Goal: Task Accomplishment & Management: Complete application form

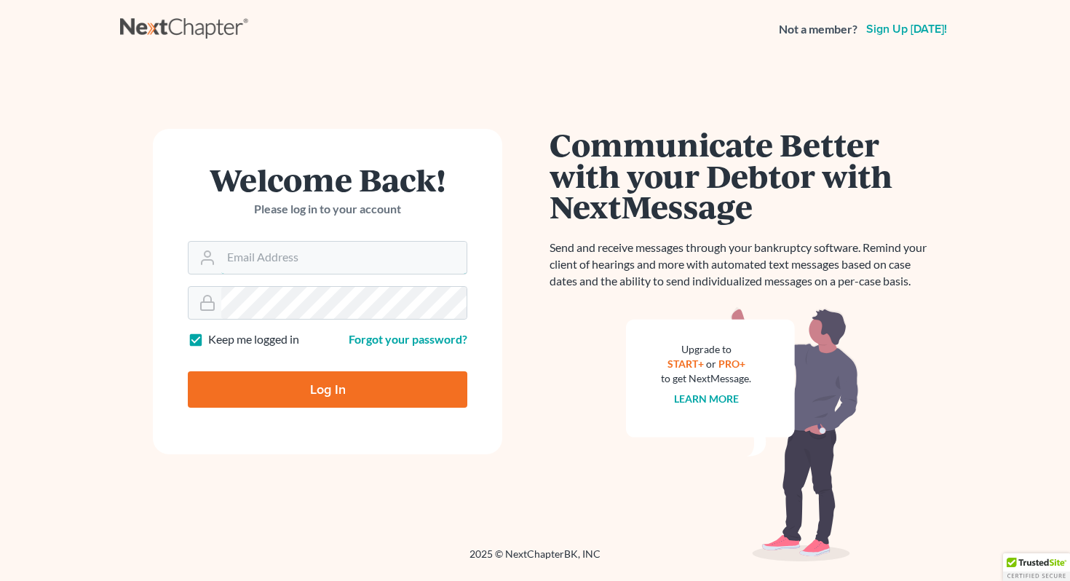
type input "zarina@zhernandezlaw.com"
click at [270, 392] on input "Log In" at bounding box center [327, 389] width 279 height 36
type input "Thinking..."
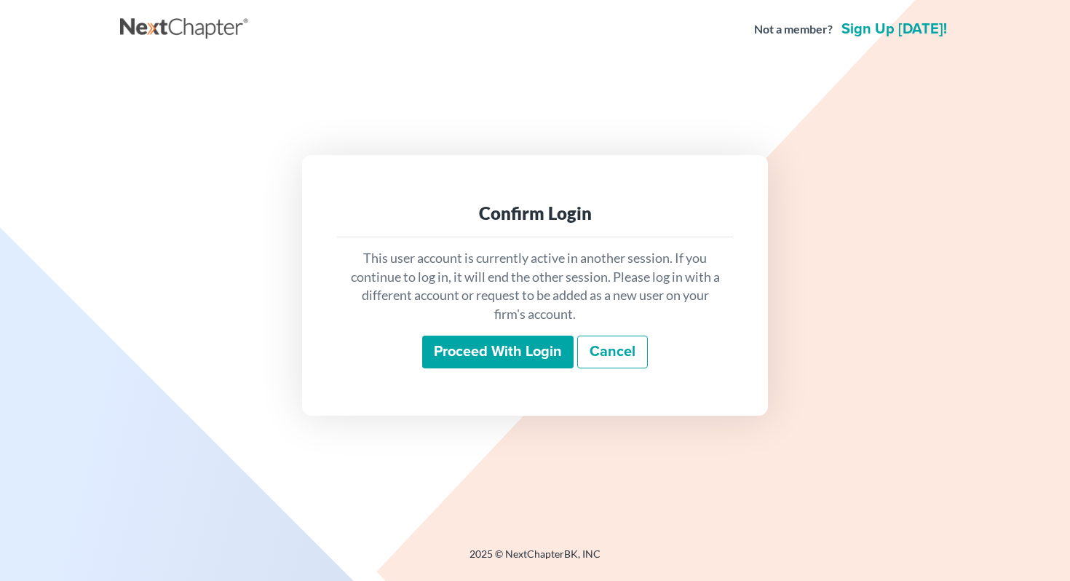
click at [499, 350] on input "Proceed with login" at bounding box center [497, 352] width 151 height 33
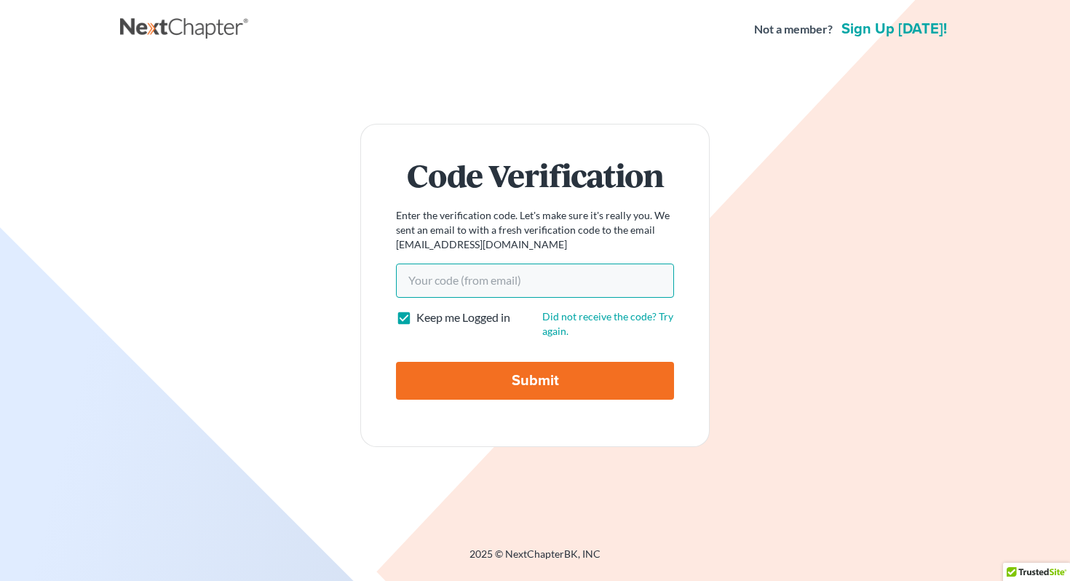
click at [407, 271] on input "Your code(from email)" at bounding box center [535, 279] width 278 height 33
paste input "9f2dfa"
type input "9f2dfa"
click at [455, 382] on input "Submit" at bounding box center [535, 381] width 278 height 38
type input "Thinking..."
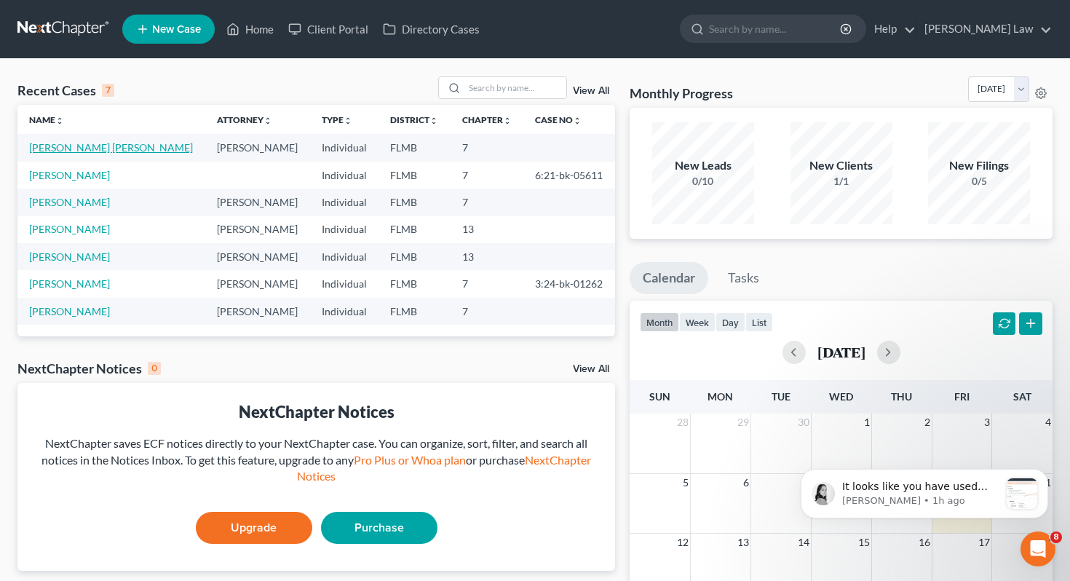
click at [124, 148] on link "[PERSON_NAME] [PERSON_NAME]" at bounding box center [111, 147] width 164 height 12
select select "0"
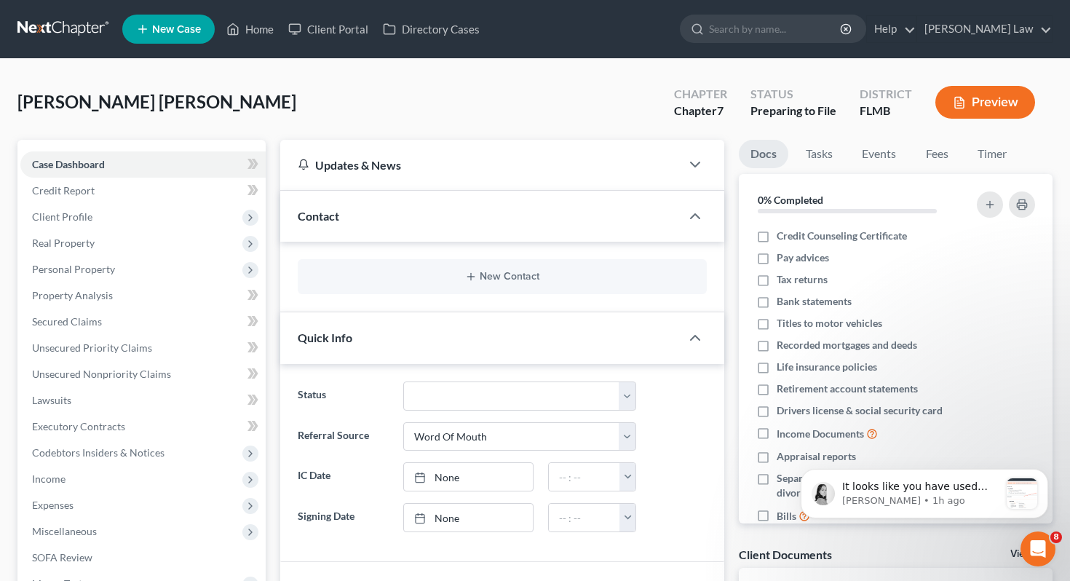
click at [1004, 111] on button "Preview" at bounding box center [985, 102] width 100 height 33
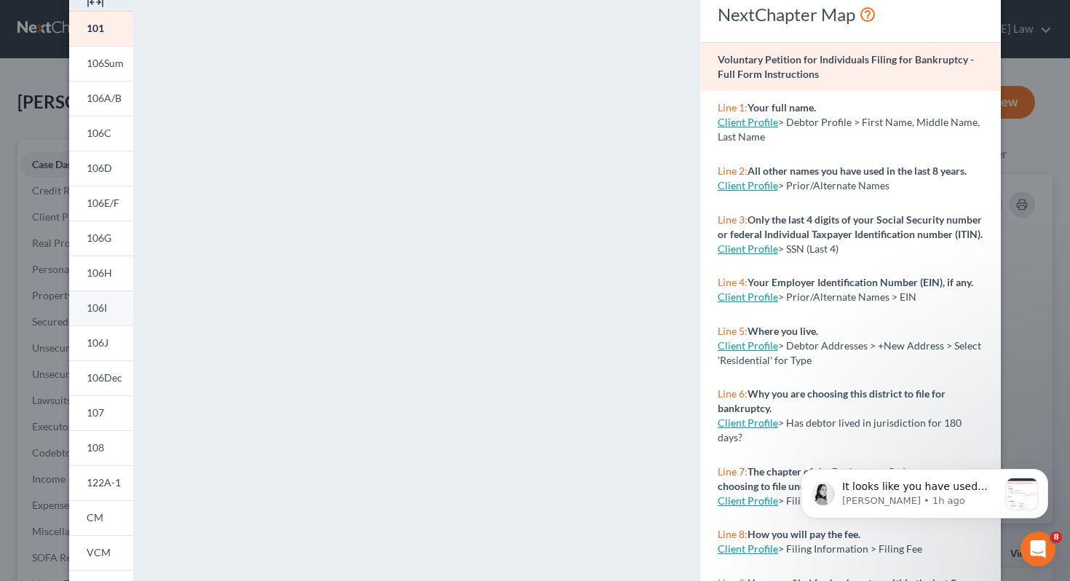
scroll to position [239, 0]
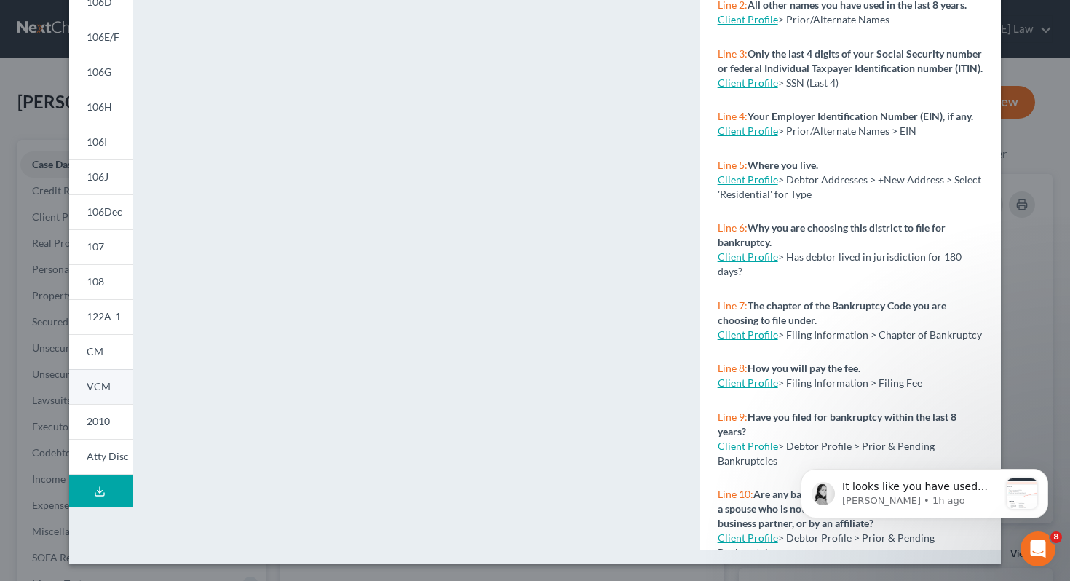
click at [105, 394] on link "VCM" at bounding box center [101, 386] width 64 height 35
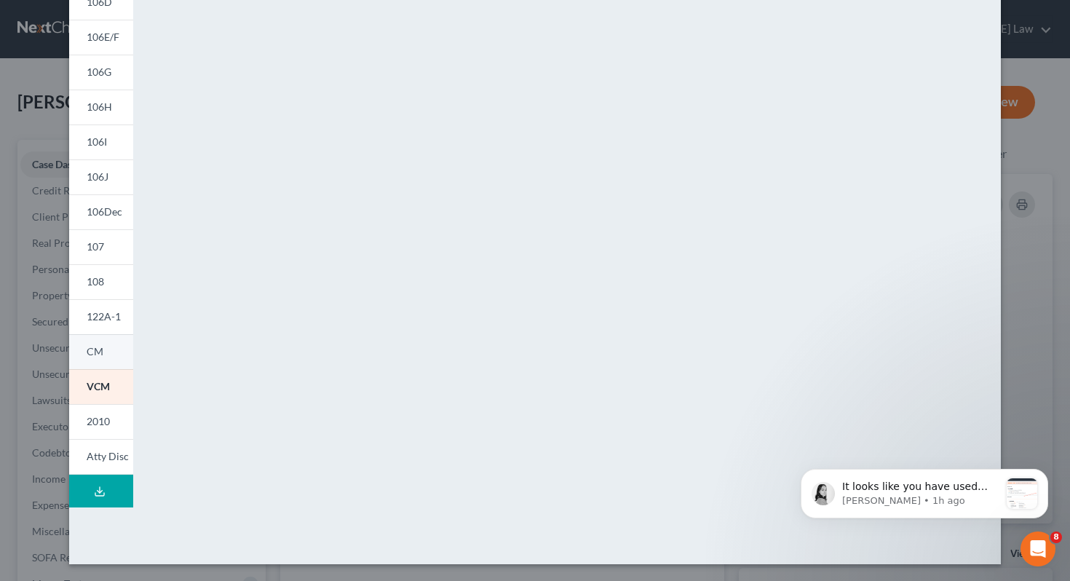
click at [100, 366] on link "CM" at bounding box center [101, 351] width 64 height 35
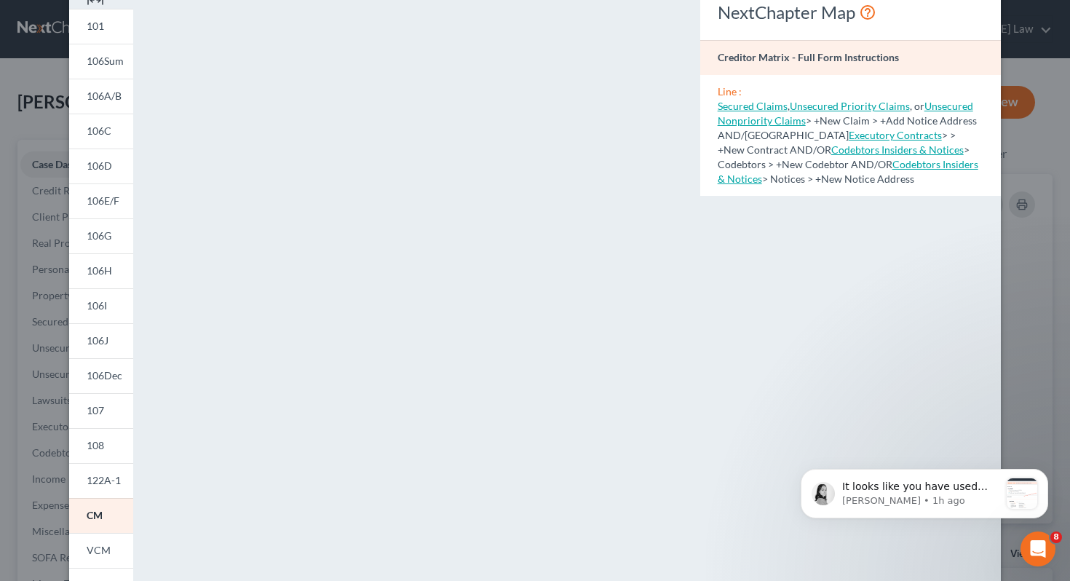
scroll to position [0, 0]
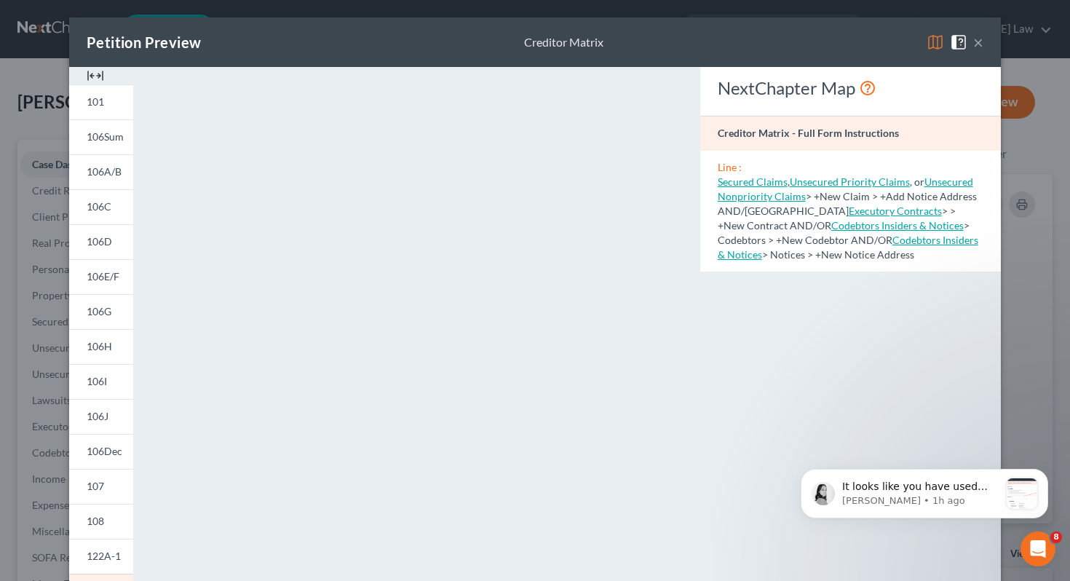
click at [981, 44] on button "×" at bounding box center [978, 41] width 10 height 17
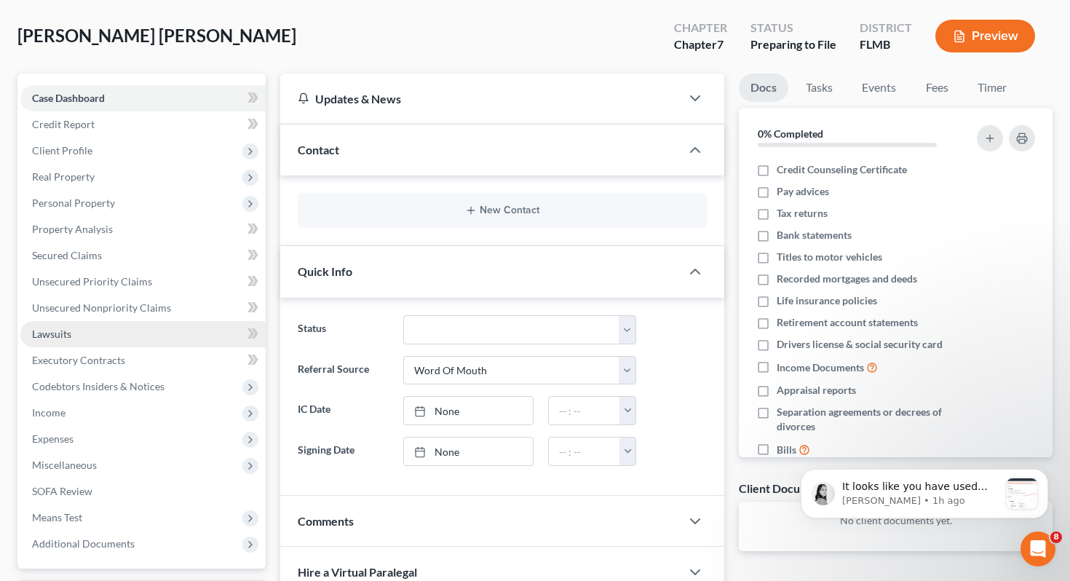
scroll to position [68, 0]
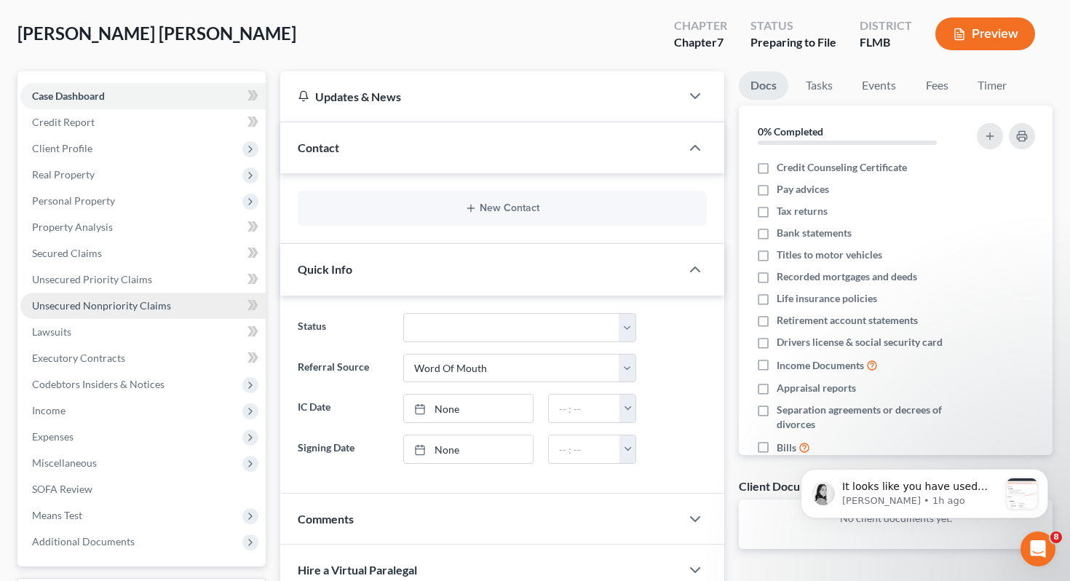
click at [77, 306] on span "Unsecured Nonpriority Claims" at bounding box center [101, 305] width 139 height 12
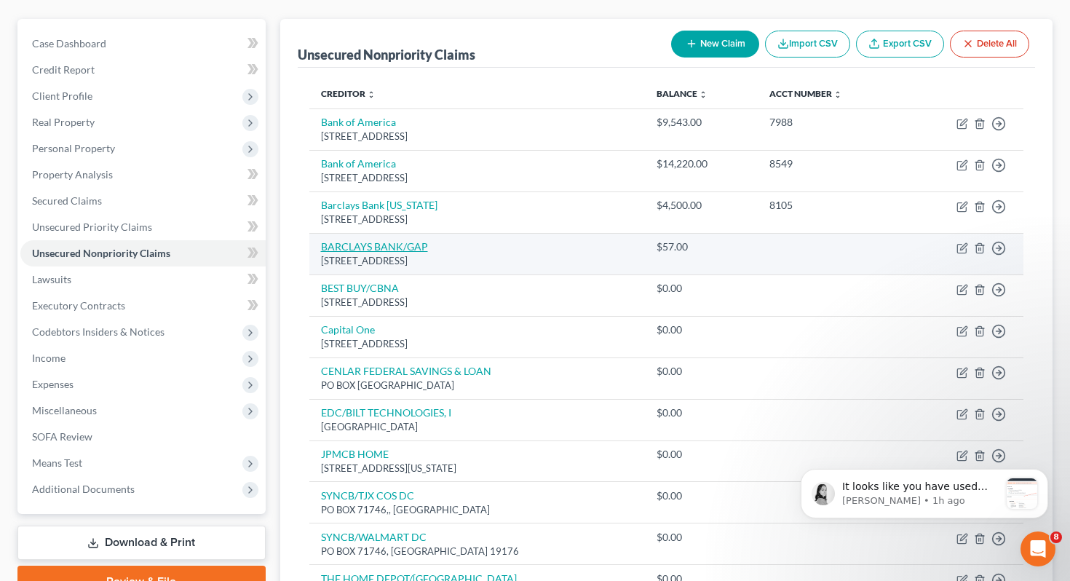
scroll to position [123, 0]
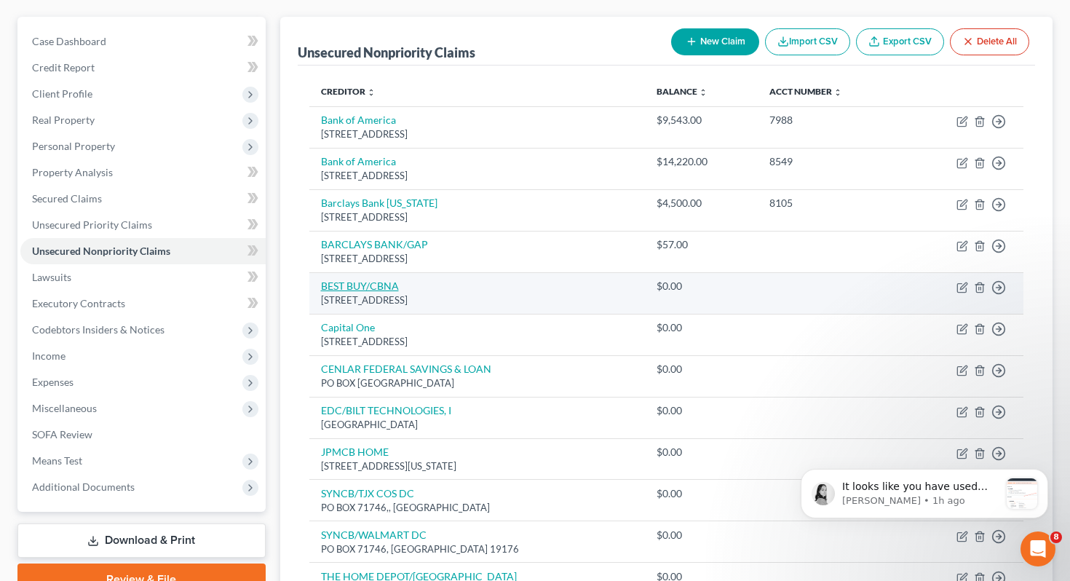
click at [363, 290] on link "BEST BUY/CBNA" at bounding box center [360, 285] width 78 height 12
select select "43"
select select "14"
select select "0"
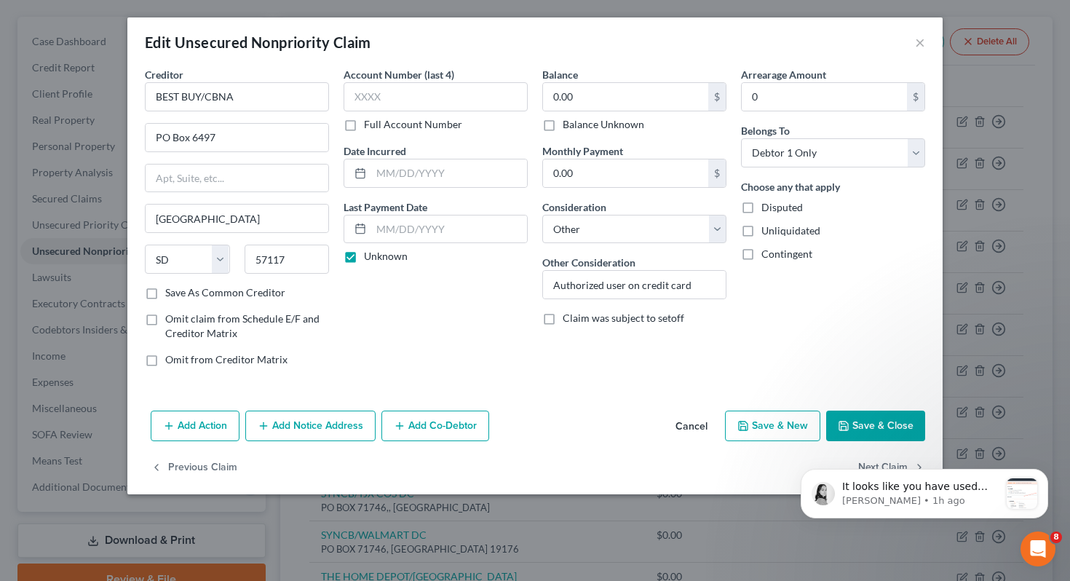
click at [54, 267] on div "Edit Unsecured Nonpriority Claim × Creditor * BEST BUY/CBNA PO Box 6497 [GEOGRA…" at bounding box center [535, 290] width 1070 height 581
click at [919, 36] on button "×" at bounding box center [920, 41] width 10 height 17
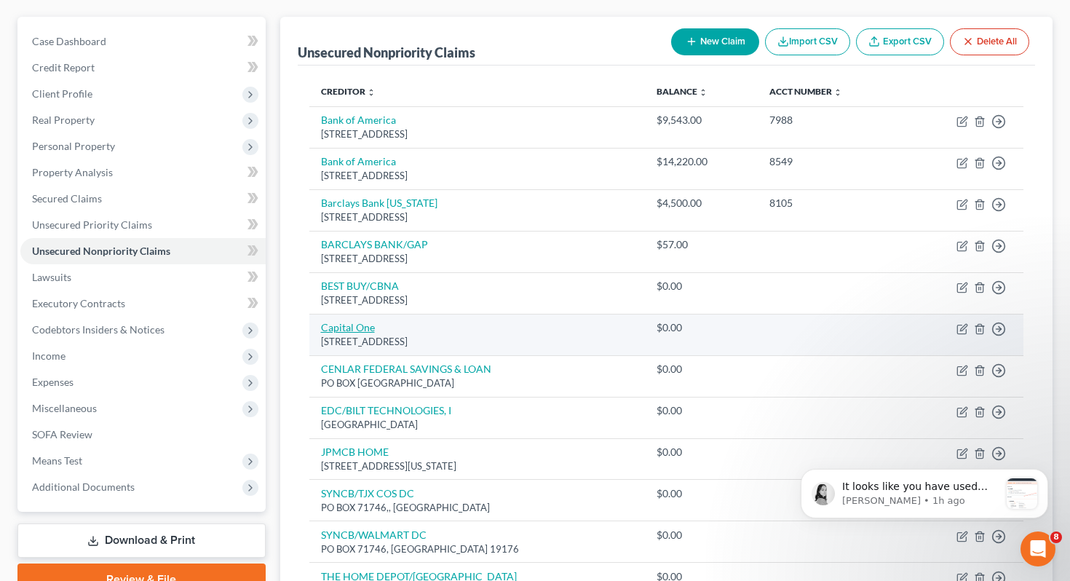
click at [339, 327] on link "Capital One" at bounding box center [348, 327] width 54 height 12
select select "46"
select select "14"
select select "0"
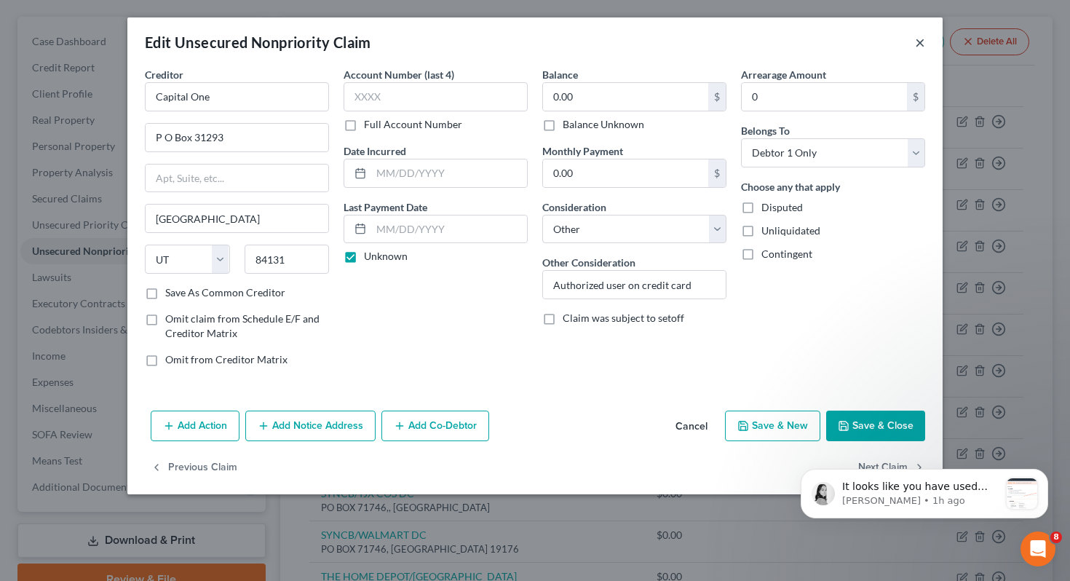
click at [919, 45] on button "×" at bounding box center [920, 41] width 10 height 17
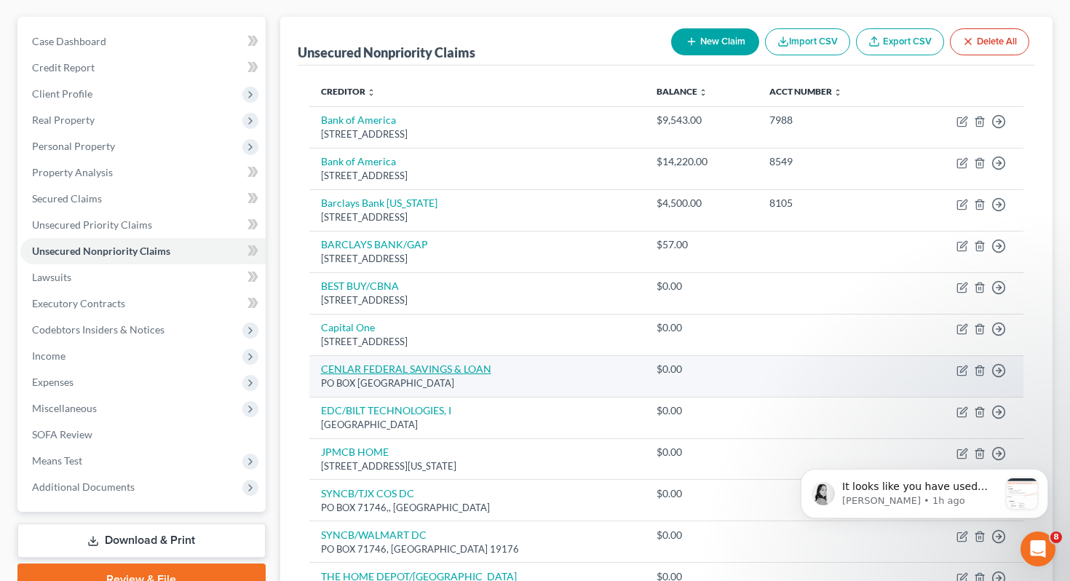
click at [372, 364] on link "CENLAR FEDERAL SAVINGS & LOAN" at bounding box center [406, 368] width 170 height 12
select select "33"
select select "11"
select select "3"
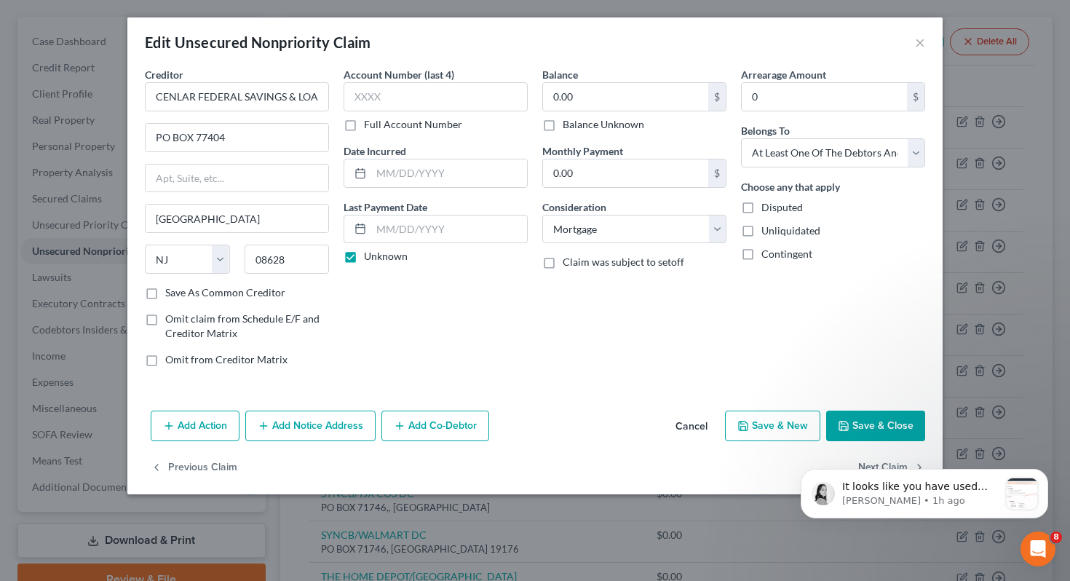
click at [925, 44] on div "Edit Unsecured Nonpriority Claim ×" at bounding box center [534, 41] width 815 height 49
click at [917, 41] on button "×" at bounding box center [920, 41] width 10 height 17
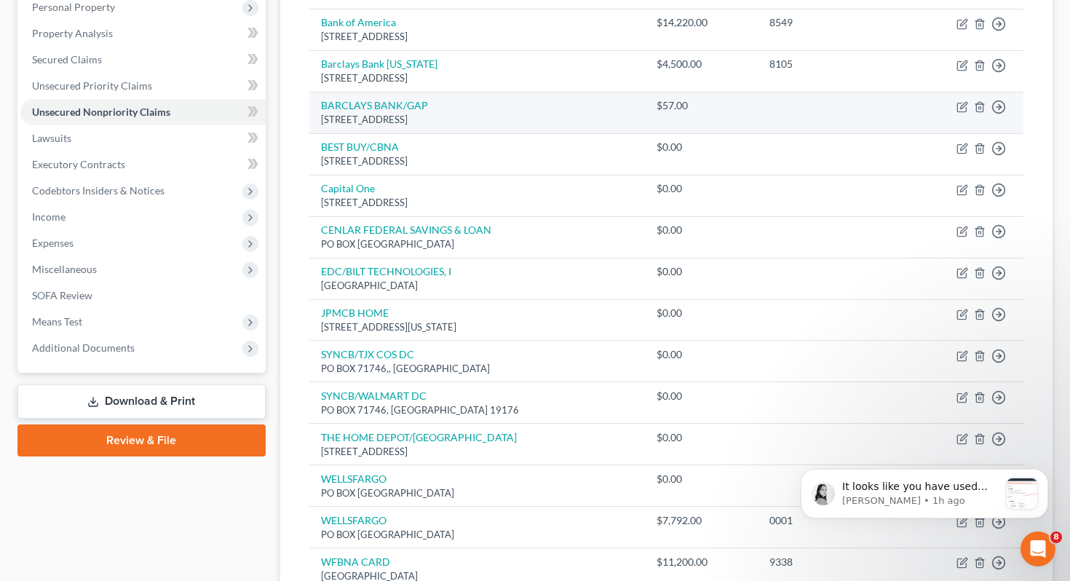
scroll to position [294, 0]
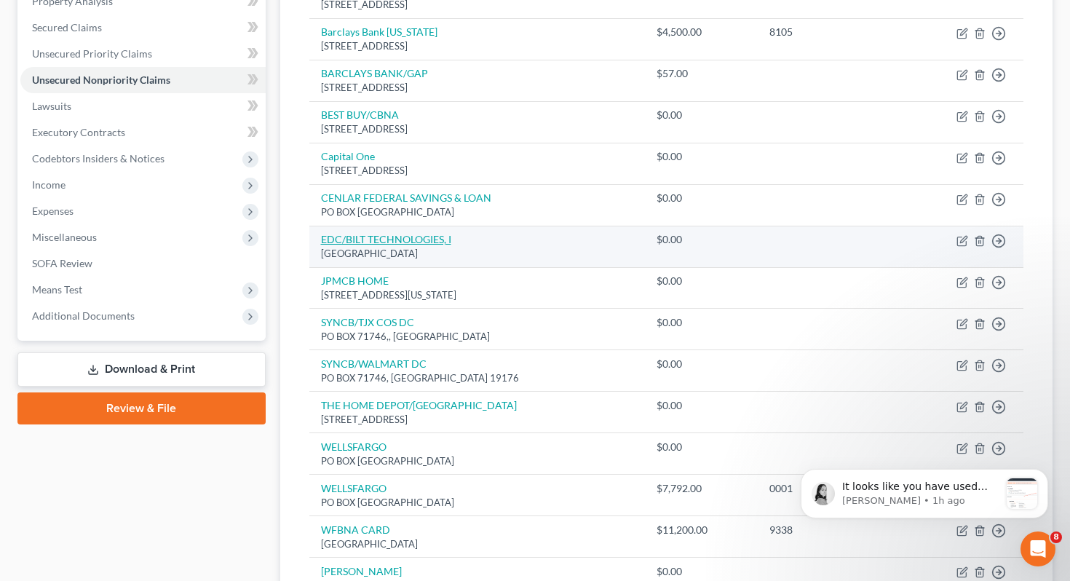
click at [384, 242] on link "EDC/BILT TECHNOLOGIES, I" at bounding box center [386, 239] width 130 height 12
select select "45"
select select "14"
select select "0"
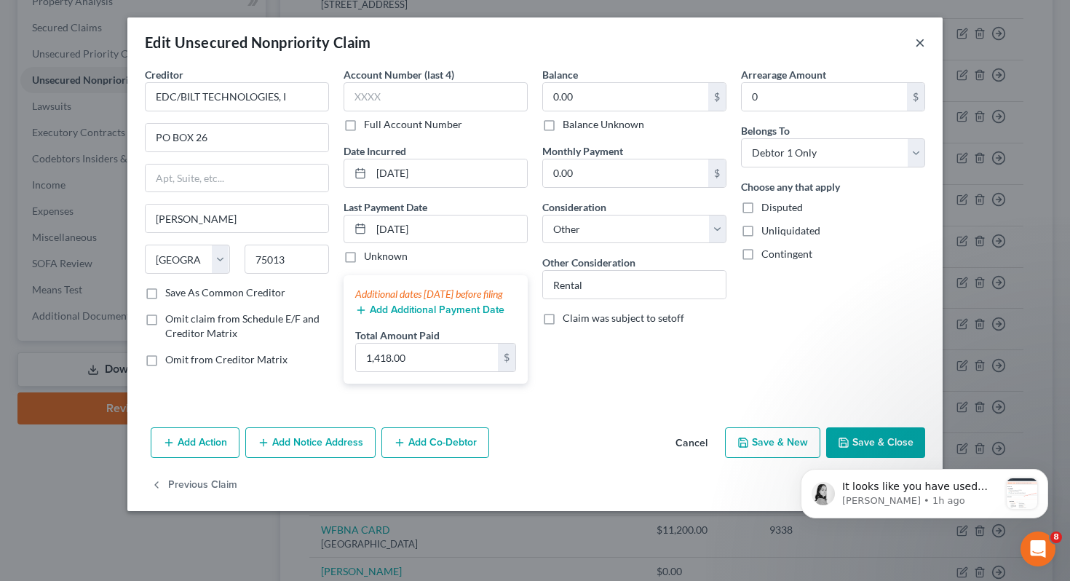
click at [921, 42] on button "×" at bounding box center [920, 41] width 10 height 17
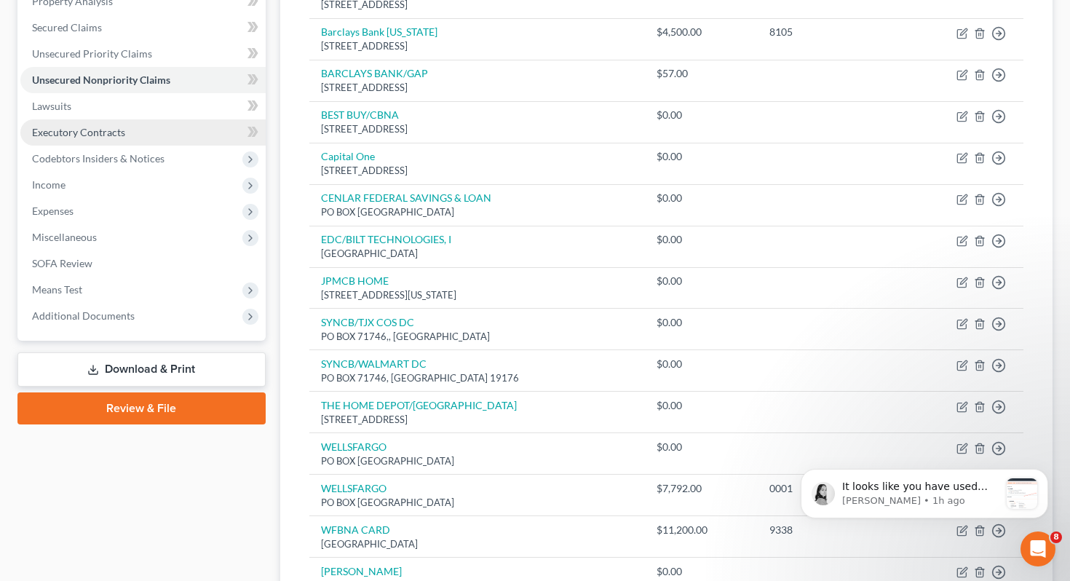
click at [141, 129] on link "Executory Contracts" at bounding box center [142, 132] width 245 height 26
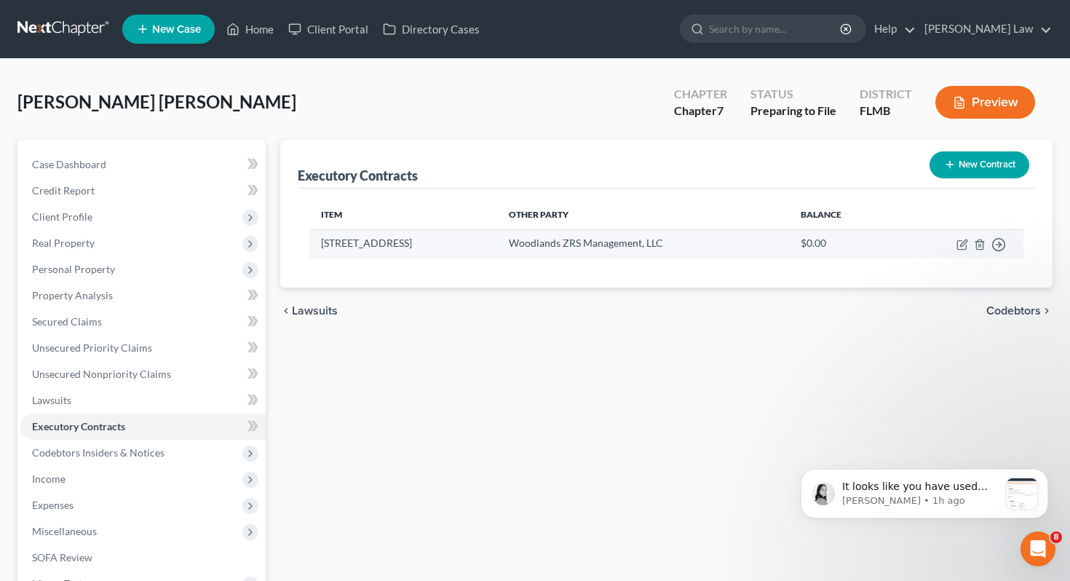
click at [678, 247] on td "Woodlands ZRS Management, LLC" at bounding box center [643, 243] width 292 height 28
click at [958, 244] on icon "button" at bounding box center [962, 245] width 12 height 12
select select "3"
select select "9"
select select "3"
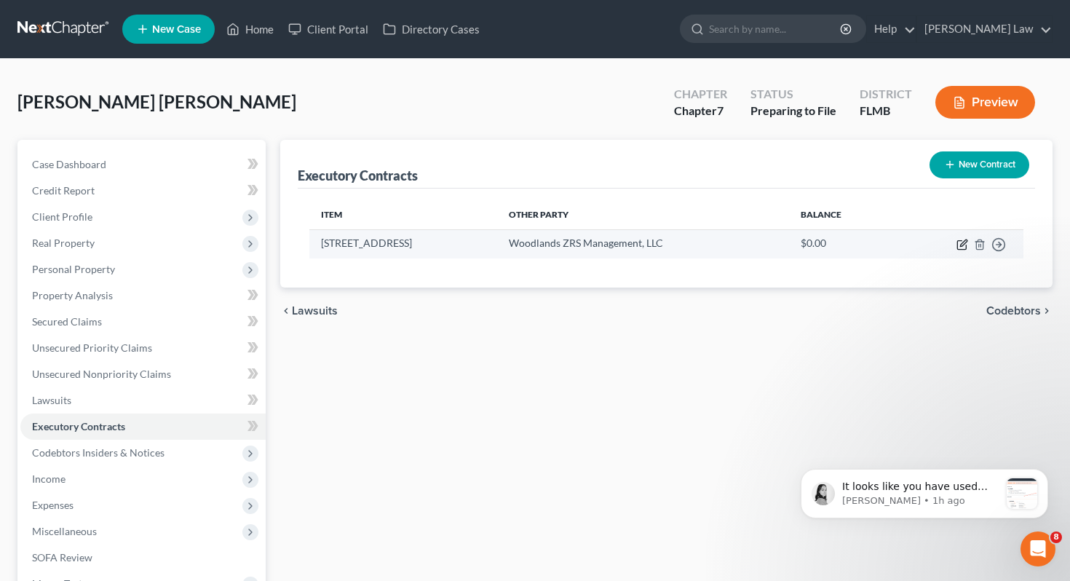
select select "0"
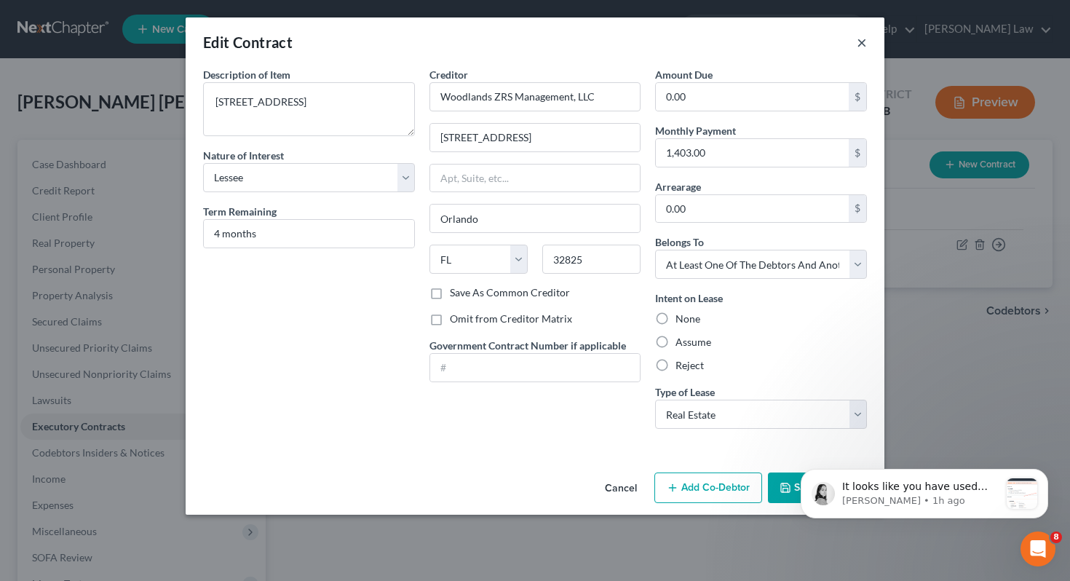
click at [864, 39] on button "×" at bounding box center [862, 41] width 10 height 17
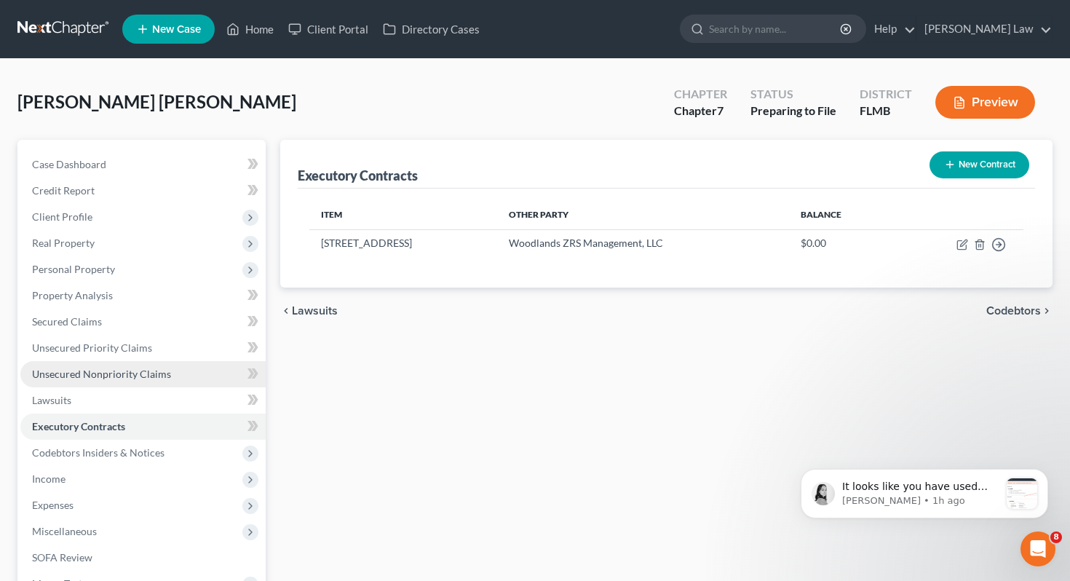
click at [101, 376] on span "Unsecured Nonpriority Claims" at bounding box center [101, 374] width 139 height 12
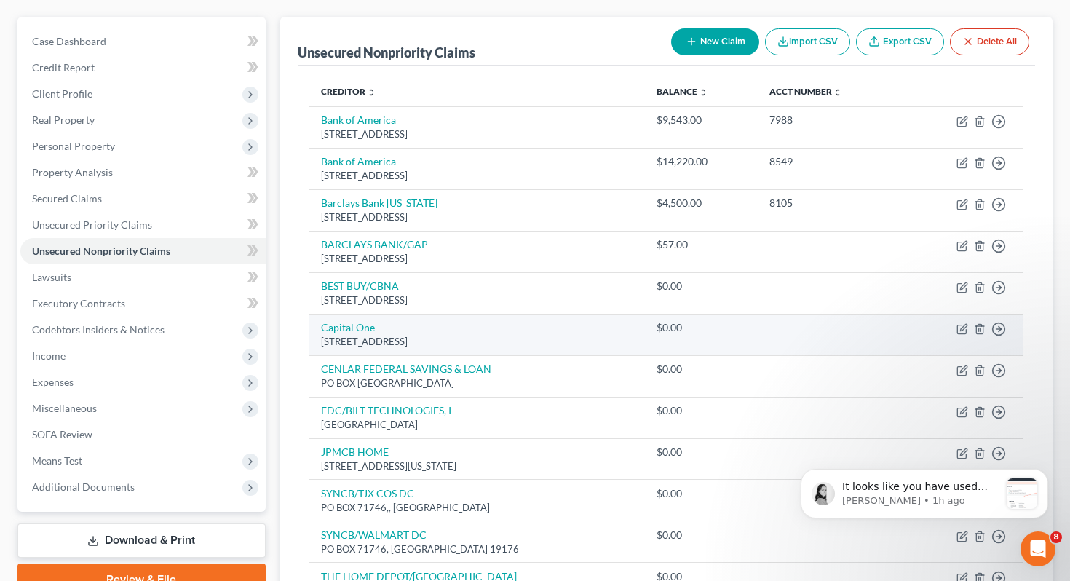
scroll to position [148, 0]
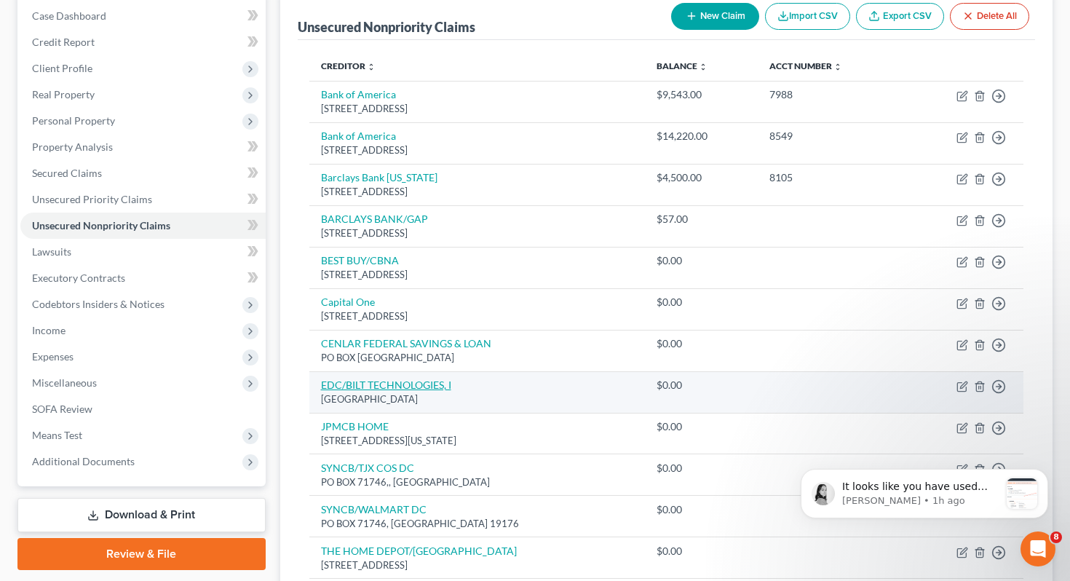
click at [335, 381] on link "EDC/BILT TECHNOLOGIES, I" at bounding box center [386, 384] width 130 height 12
select select "45"
select select "14"
select select "0"
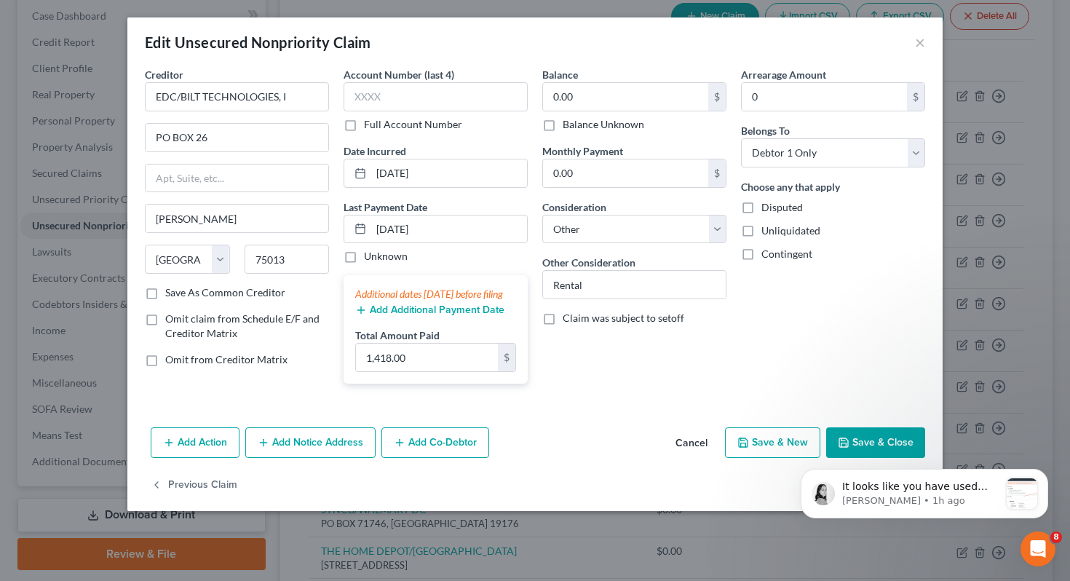
click at [623, 410] on div "Creditor * EDC/BILT TECHNOLOGIES, I PO BOX 26 [PERSON_NAME] State [US_STATE] AK…" at bounding box center [534, 244] width 815 height 354
click at [641, 290] on input "Rental" at bounding box center [634, 285] width 183 height 28
type input "Rental agreement for current apartment"
click at [889, 457] on div "It looks like you have used one case in your new plan! I am assuming that is th…" at bounding box center [924, 427] width 268 height 182
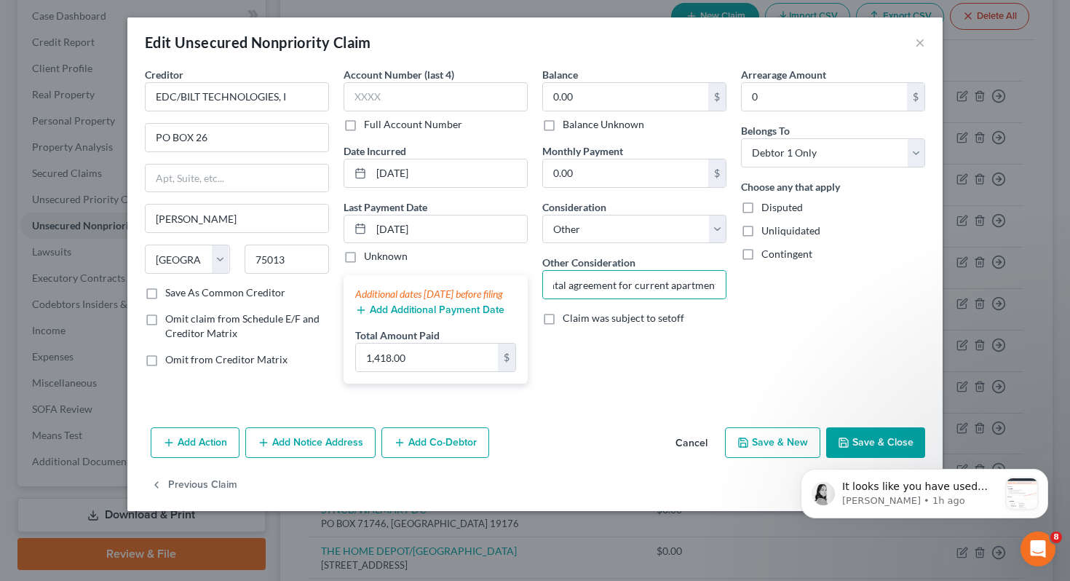
scroll to position [0, 0]
click at [876, 455] on div "It looks like you have used one case in your new plan! I am assuming that is th…" at bounding box center [924, 427] width 268 height 182
click at [870, 459] on div "It looks like you have used one case in your new plan! I am assuming that is th…" at bounding box center [924, 427] width 268 height 182
click at [713, 381] on div "Balance 0.00 $ Balance Unknown Balance Undetermined 0.00 $ Balance Unknown Mont…" at bounding box center [634, 231] width 199 height 328
click at [1040, 469] on icon "Dismiss notification" at bounding box center [1044, 473] width 8 height 8
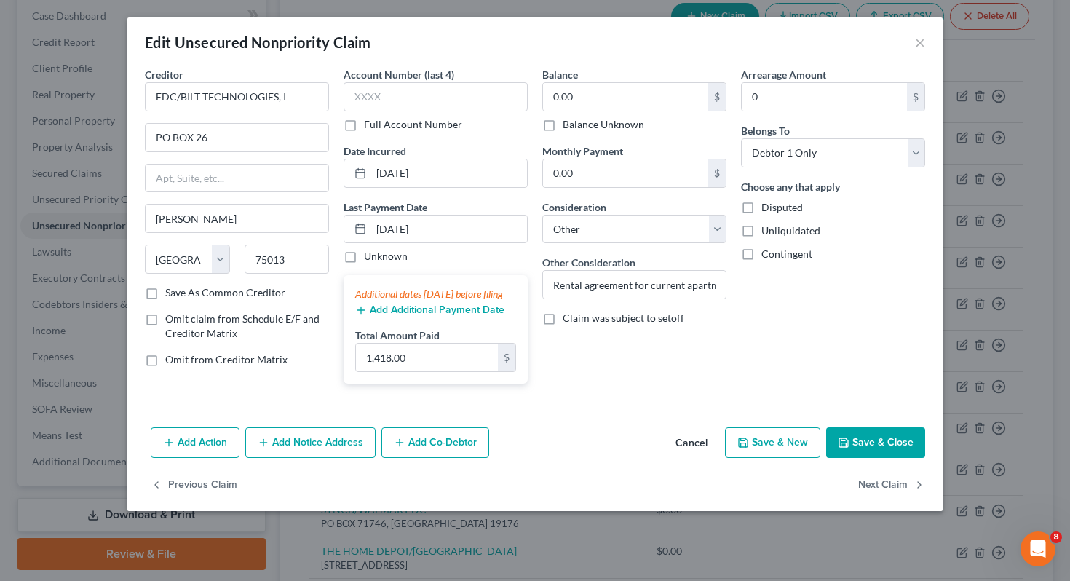
click at [887, 457] on button "Save & Close" at bounding box center [875, 442] width 99 height 31
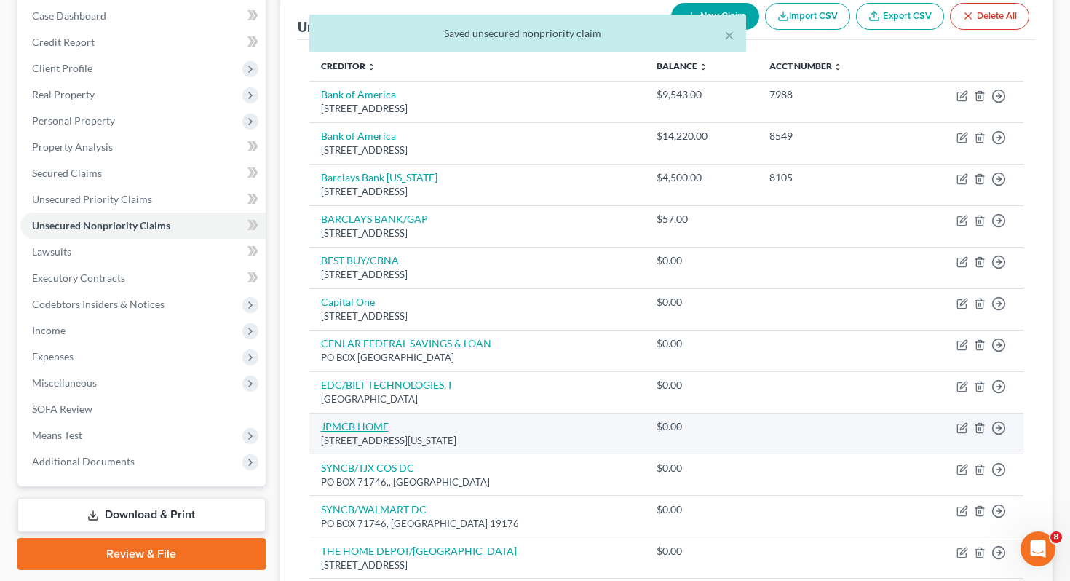
click at [340, 424] on link "JPMCB HOME" at bounding box center [355, 426] width 68 height 12
select select "19"
select select "11"
select select "3"
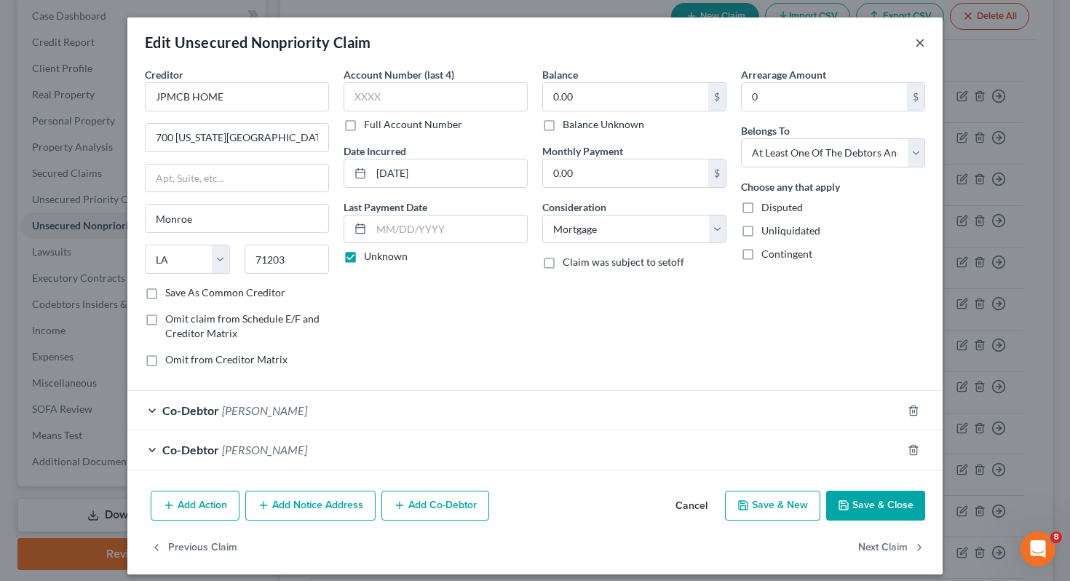
click at [917, 44] on button "×" at bounding box center [920, 41] width 10 height 17
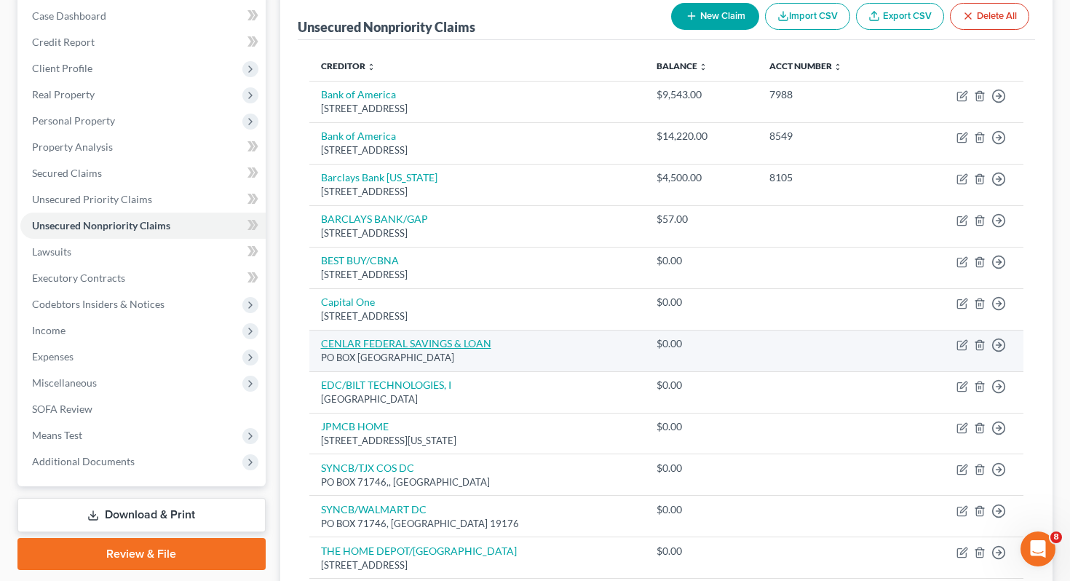
click at [358, 342] on link "CENLAR FEDERAL SAVINGS & LOAN" at bounding box center [406, 343] width 170 height 12
select select "33"
select select "11"
select select "3"
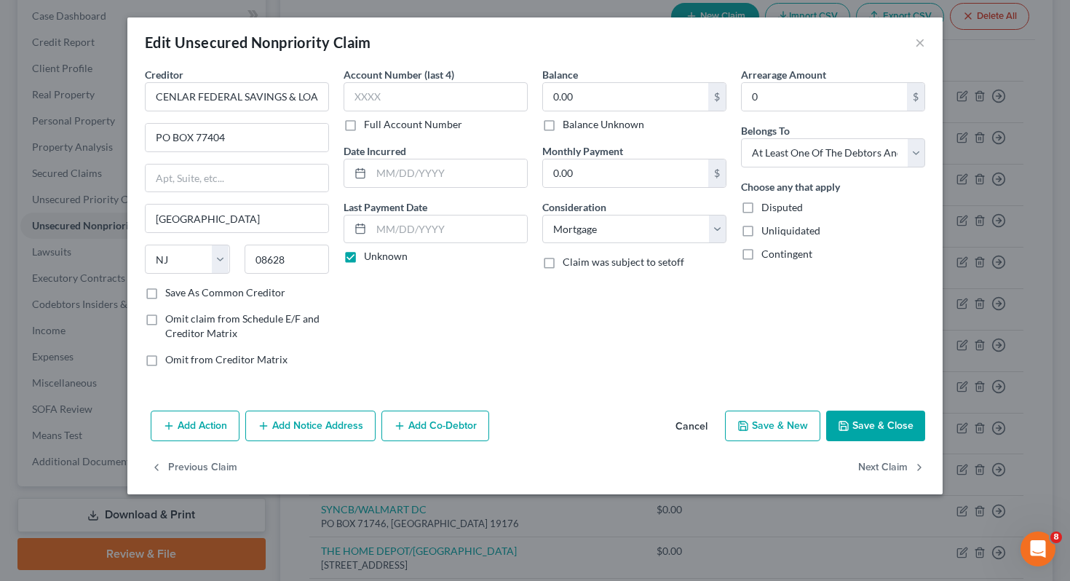
click at [913, 45] on div "Edit Unsecured Nonpriority Claim ×" at bounding box center [534, 41] width 815 height 49
click at [921, 45] on button "×" at bounding box center [920, 41] width 10 height 17
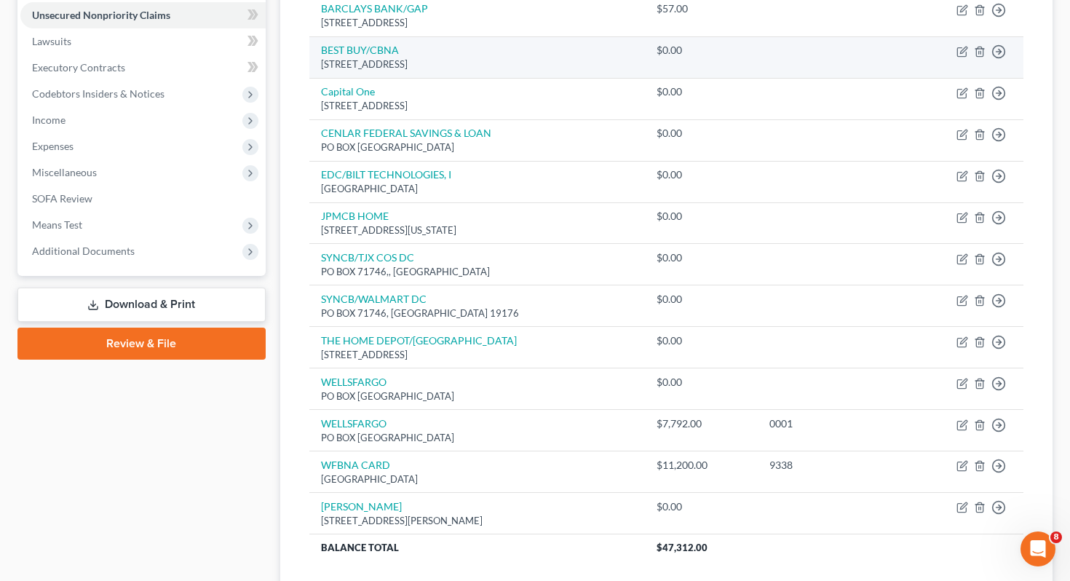
scroll to position [373, 0]
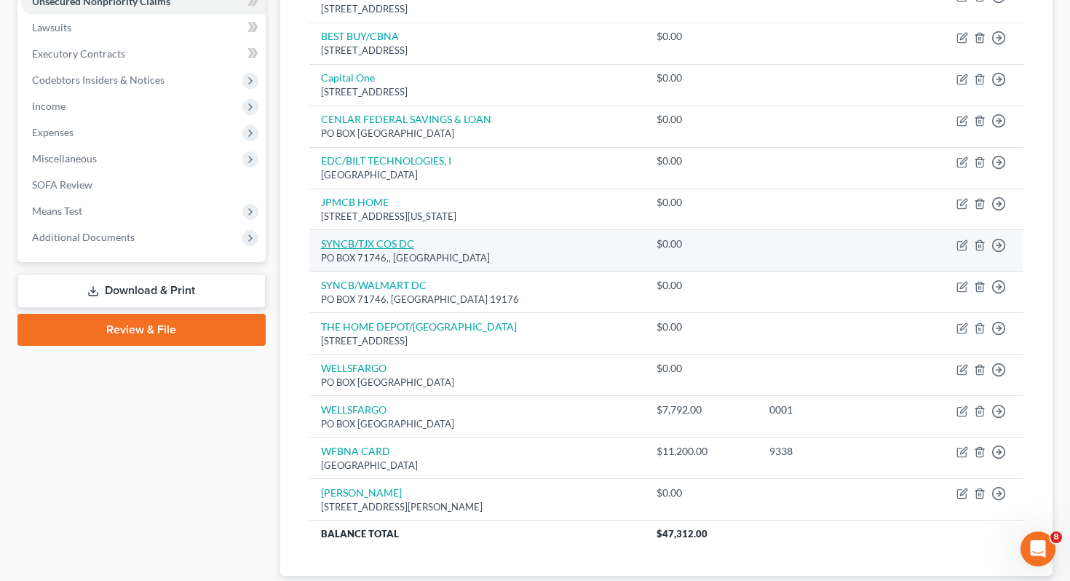
click at [377, 242] on link "SYNCB/TJX COS DC" at bounding box center [367, 243] width 93 height 12
select select "39"
select select "2"
select select "0"
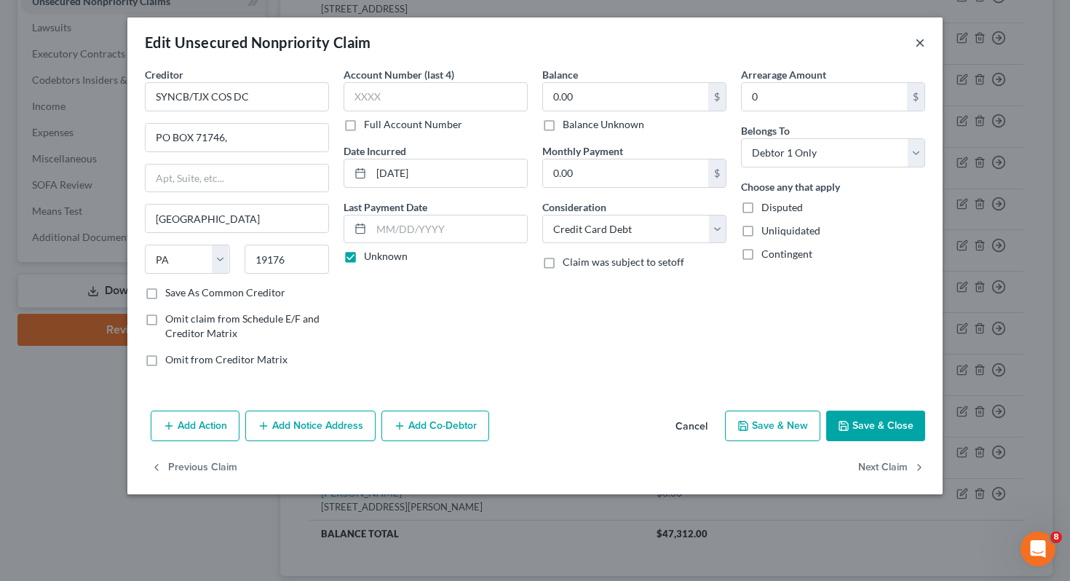
click at [922, 46] on button "×" at bounding box center [920, 41] width 10 height 17
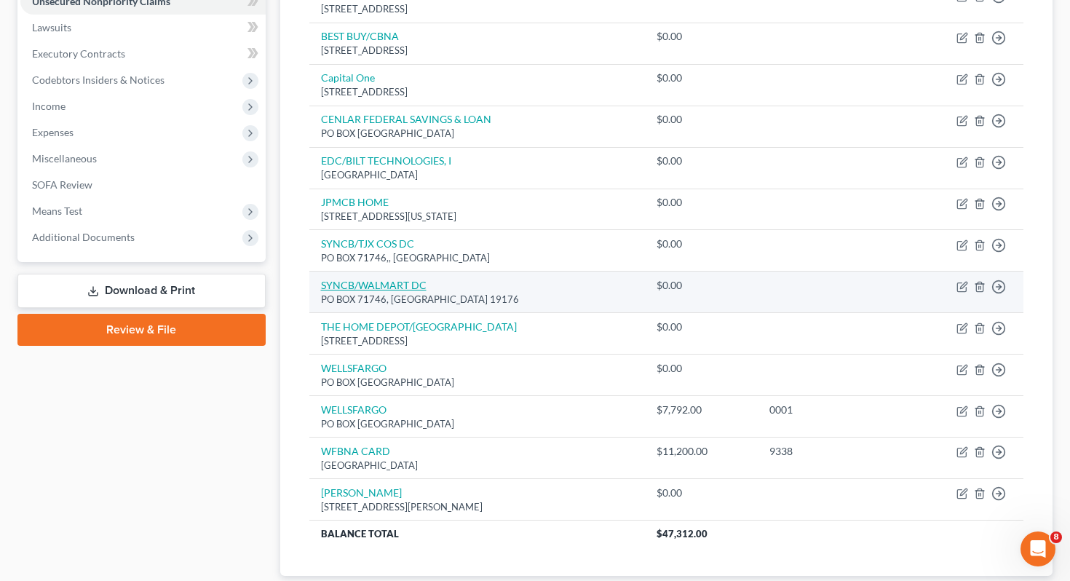
click at [378, 286] on link "SYNCB/WALMART DC" at bounding box center [374, 285] width 106 height 12
select select "39"
select select "14"
select select "0"
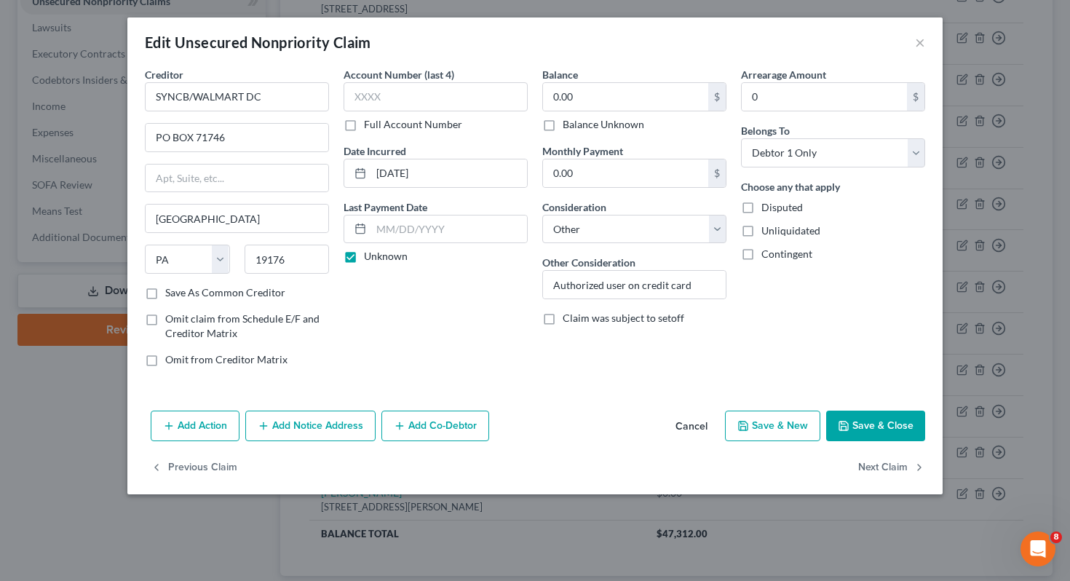
click at [66, 243] on div "Edit Unsecured Nonpriority Claim × Creditor * SYNCB/WALMART DC PO BOX 71746 [GE…" at bounding box center [535, 290] width 1070 height 581
click at [919, 47] on button "×" at bounding box center [920, 41] width 10 height 17
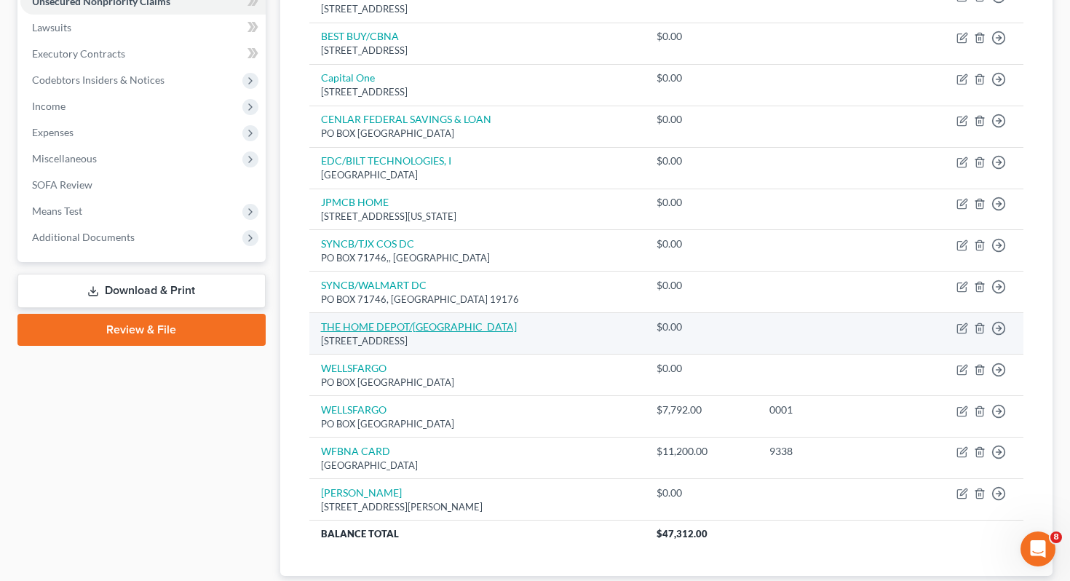
click at [381, 325] on link "THE HOME DEPOT/[GEOGRAPHIC_DATA]" at bounding box center [419, 326] width 196 height 12
select select "43"
select select "14"
select select "0"
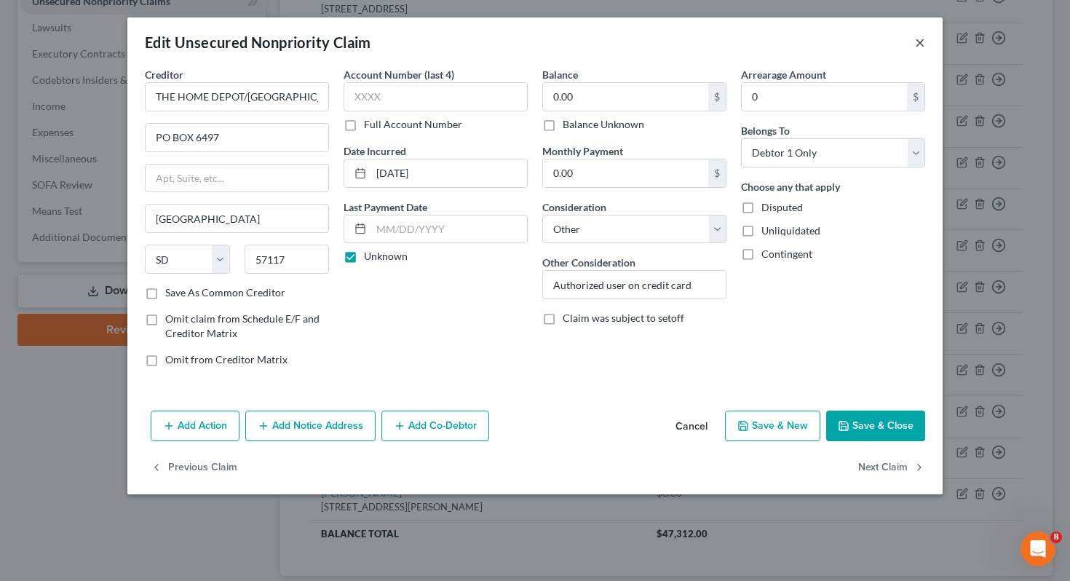
click at [923, 43] on button "×" at bounding box center [920, 41] width 10 height 17
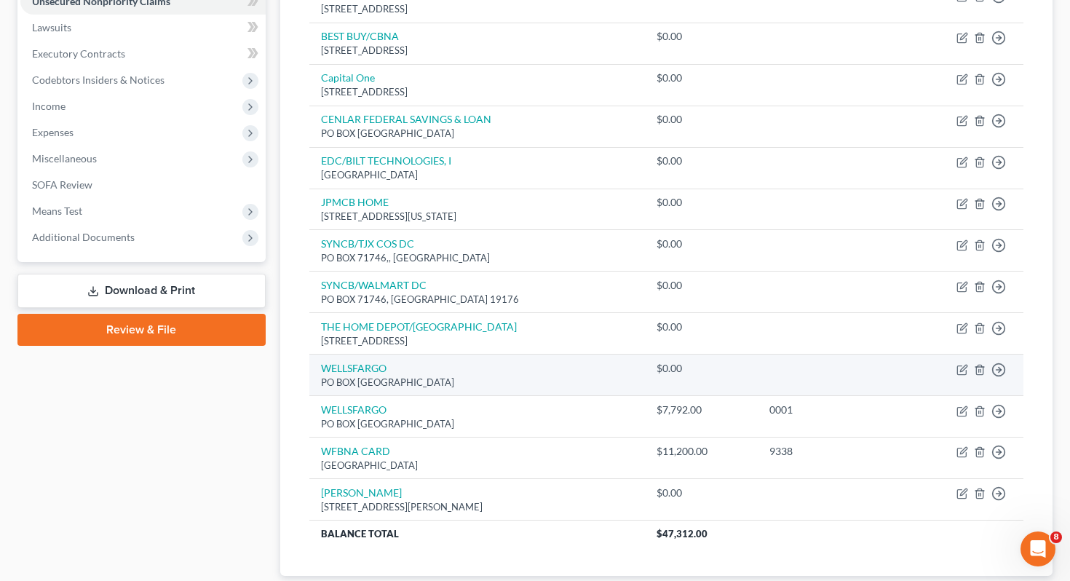
click at [344, 374] on td "WELLSFARGO PO BOX [GEOGRAPHIC_DATA]" at bounding box center [477, 374] width 336 height 41
click at [348, 367] on link "WELLSFARGO" at bounding box center [354, 368] width 66 height 12
select select "28"
select select "14"
select select "0"
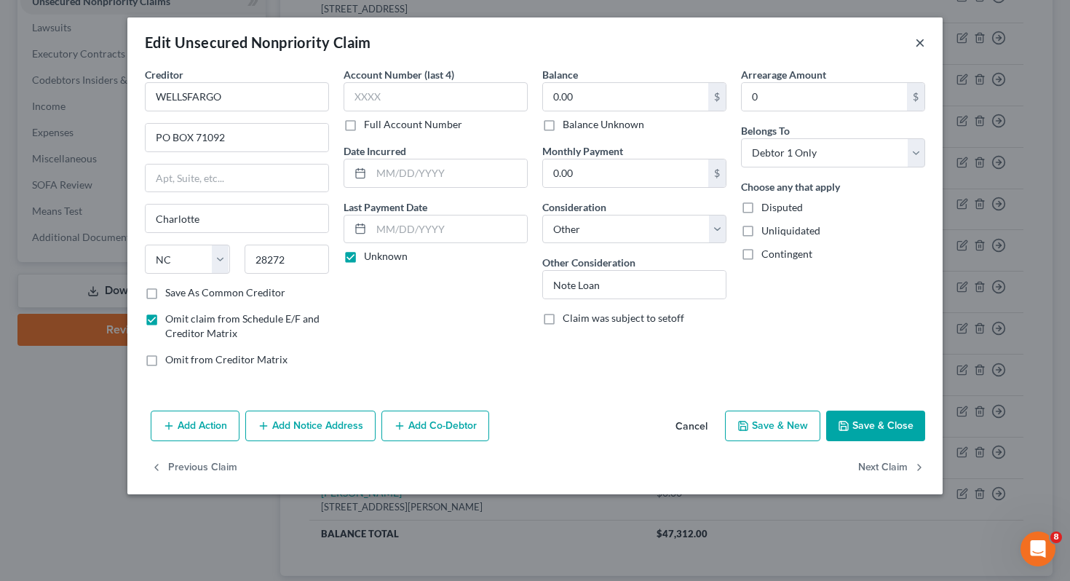
click at [924, 47] on button "×" at bounding box center [920, 41] width 10 height 17
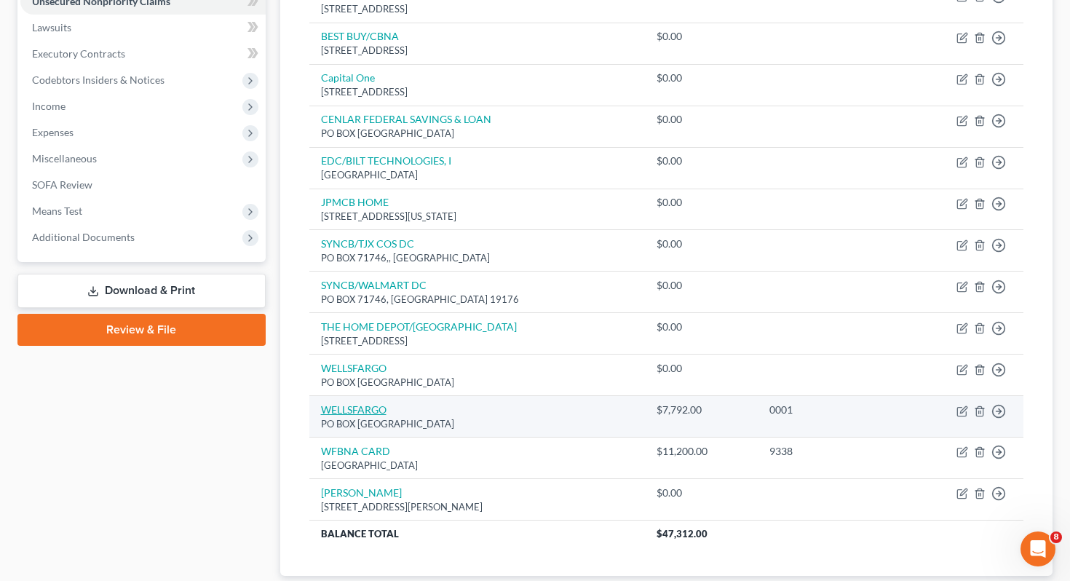
click at [337, 408] on link "WELLSFARGO" at bounding box center [354, 409] width 66 height 12
select select "28"
select select "14"
select select "0"
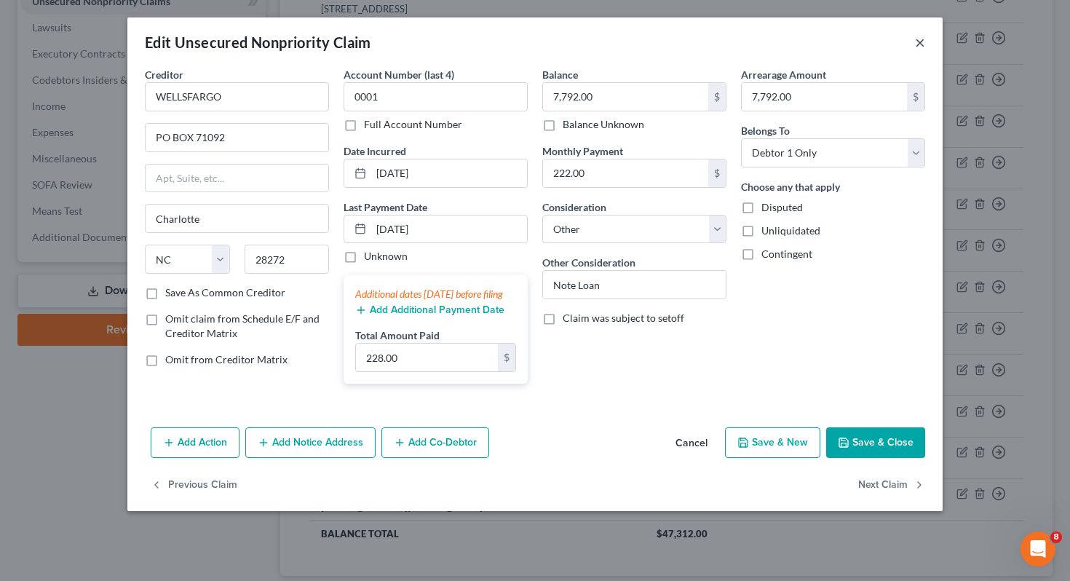
click at [923, 44] on button "×" at bounding box center [920, 41] width 10 height 17
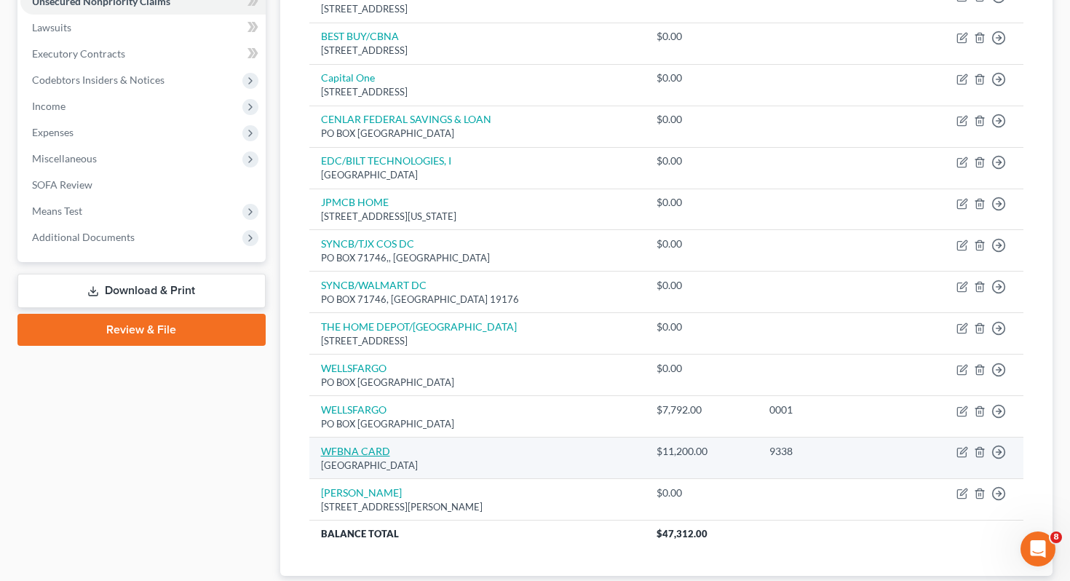
click at [370, 453] on link "WFBNA CARD" at bounding box center [355, 451] width 69 height 12
select select "24"
select select "2"
select select "0"
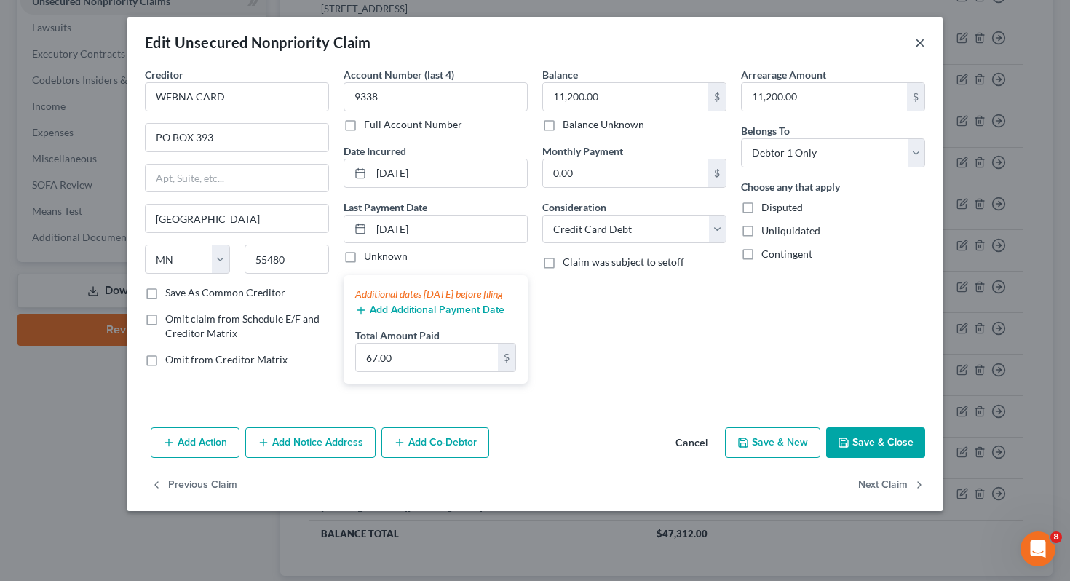
click at [919, 40] on button "×" at bounding box center [920, 41] width 10 height 17
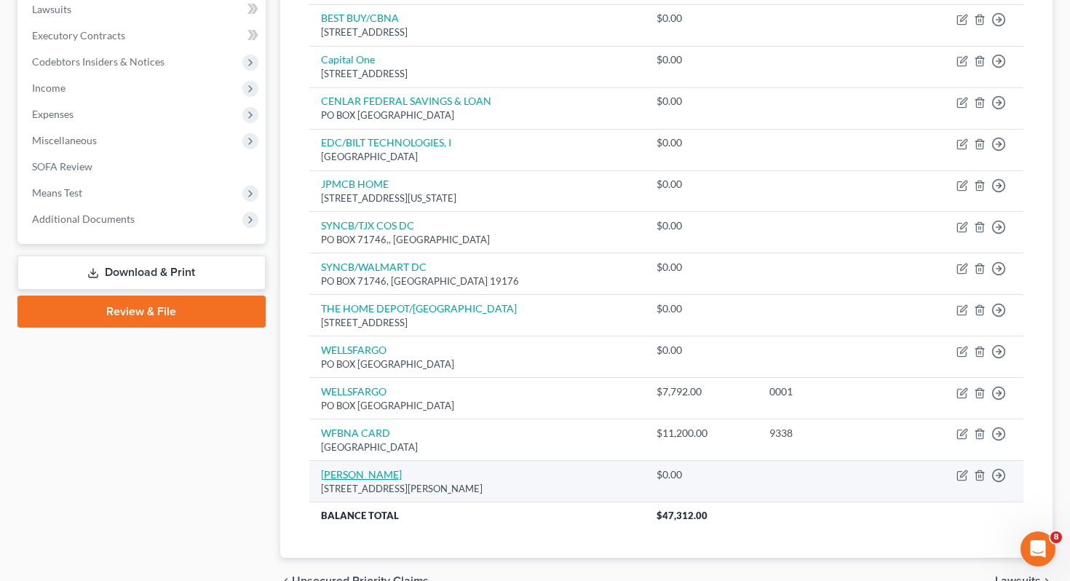
scroll to position [394, 0]
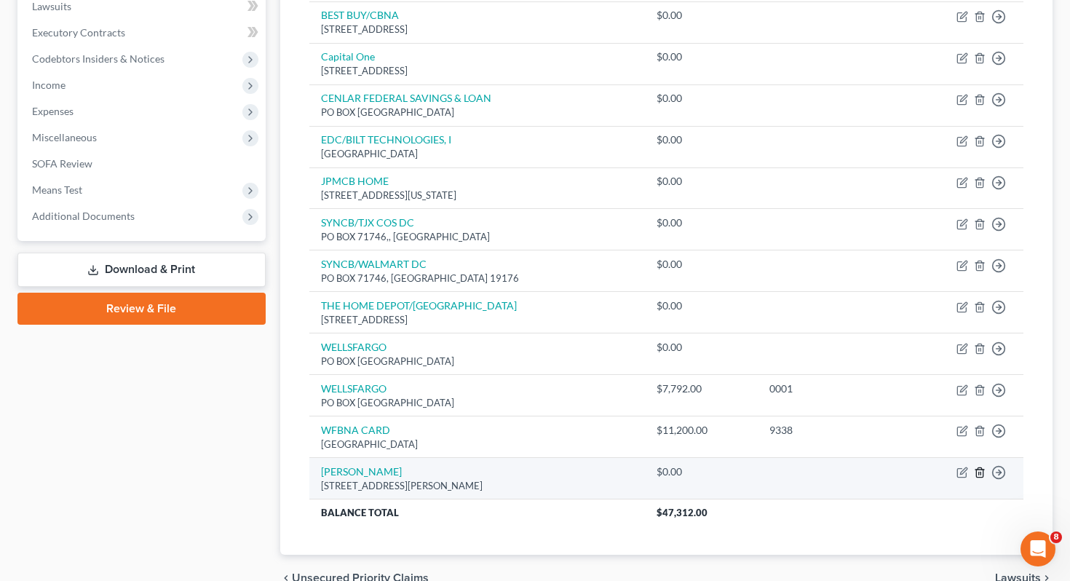
click at [978, 471] on icon "button" at bounding box center [980, 473] width 12 height 12
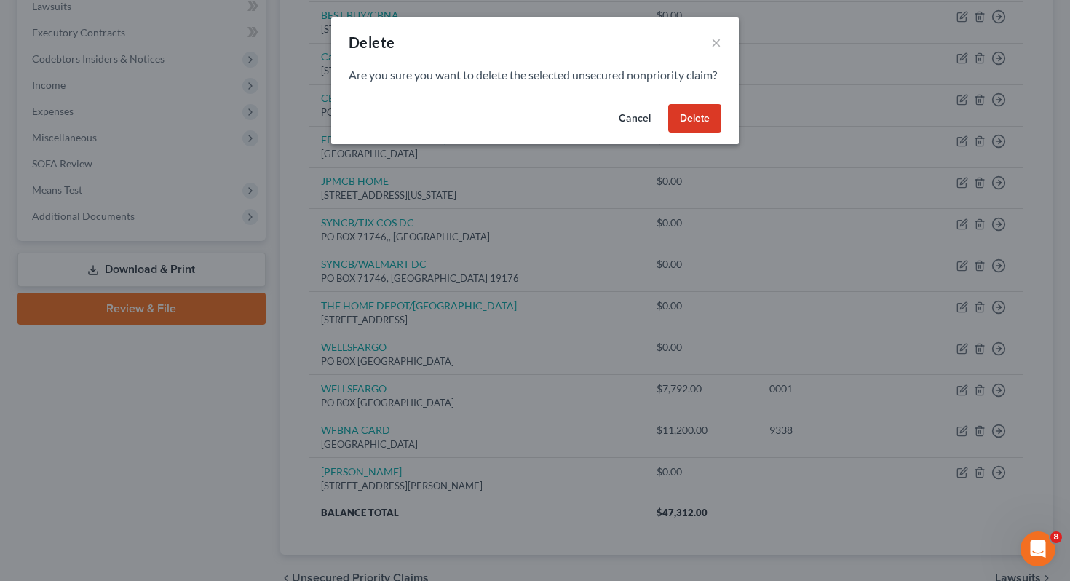
click at [686, 133] on button "Delete" at bounding box center [694, 118] width 53 height 29
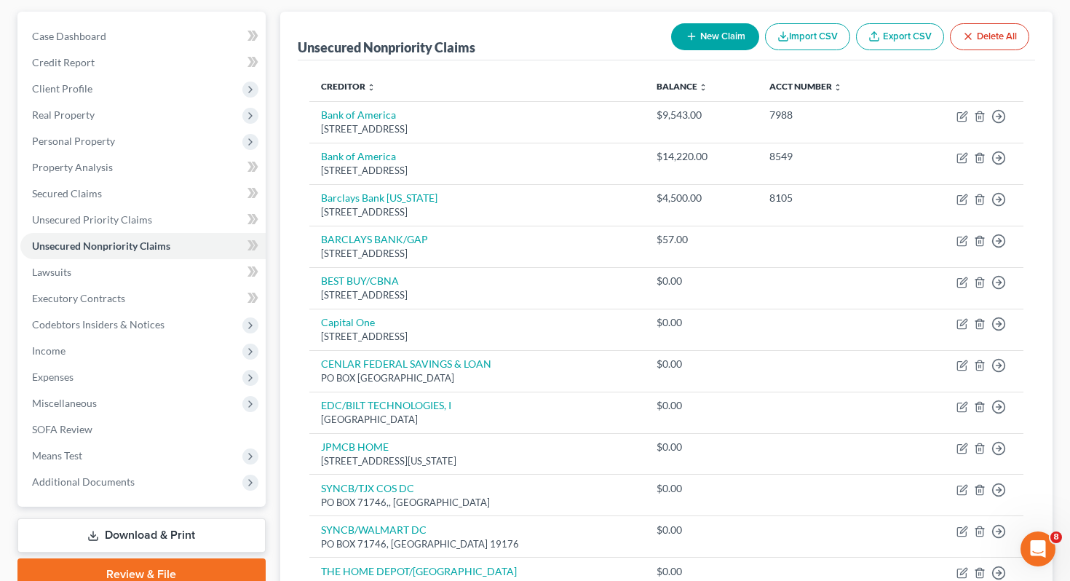
scroll to position [0, 0]
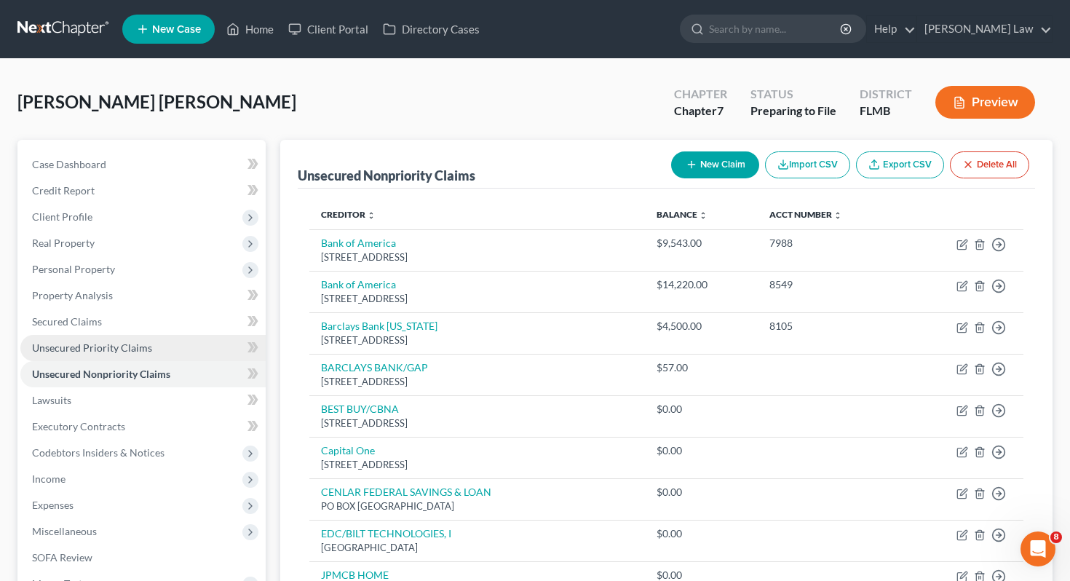
click at [58, 341] on span "Unsecured Priority Claims" at bounding box center [92, 347] width 120 height 12
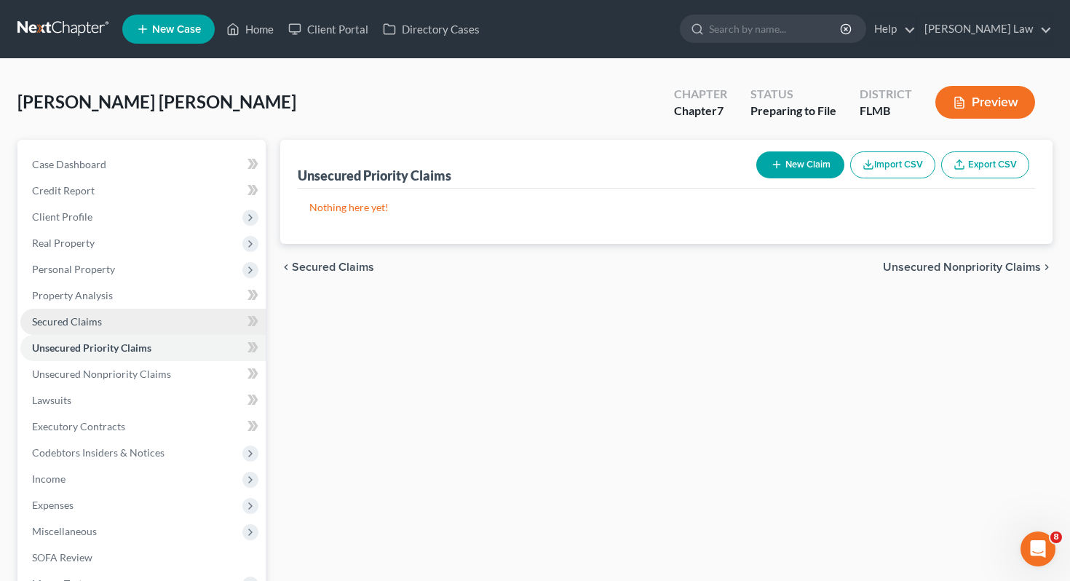
click at [81, 325] on span "Secured Claims" at bounding box center [67, 321] width 70 height 12
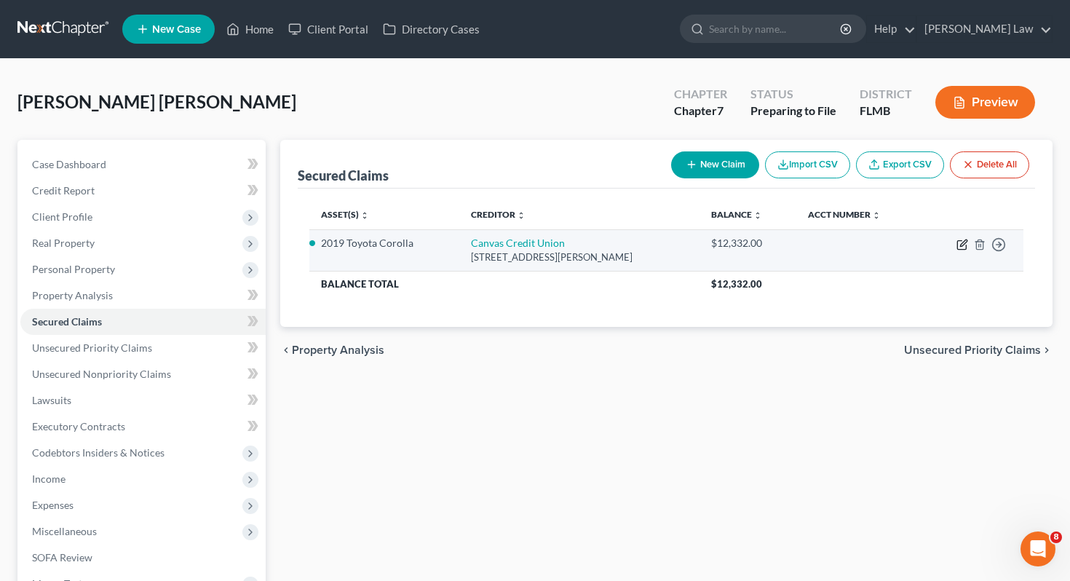
click at [957, 244] on icon "button" at bounding box center [961, 245] width 9 height 9
select select "5"
select select "2"
select select "0"
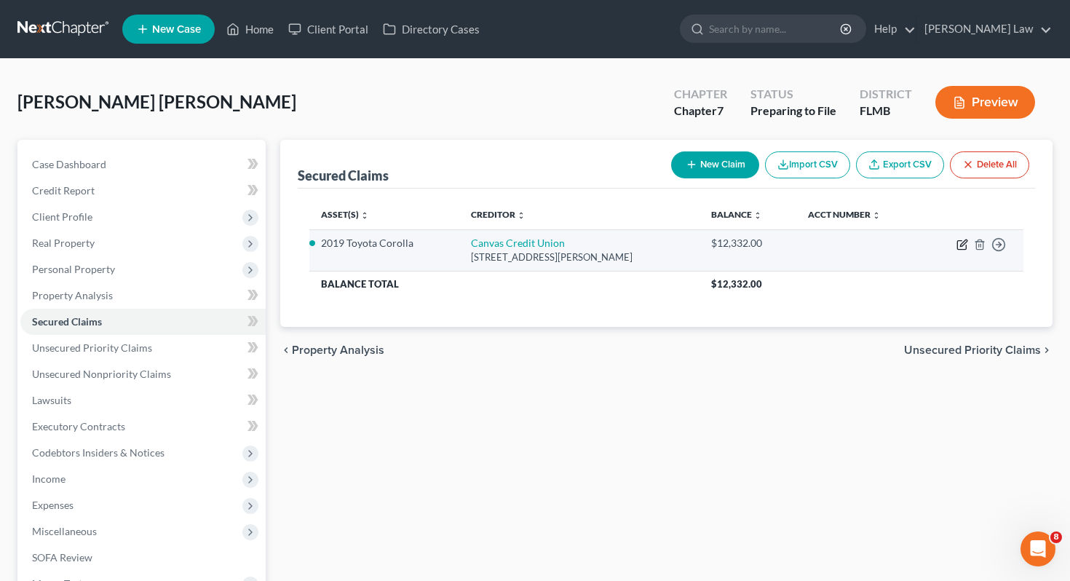
select select "0"
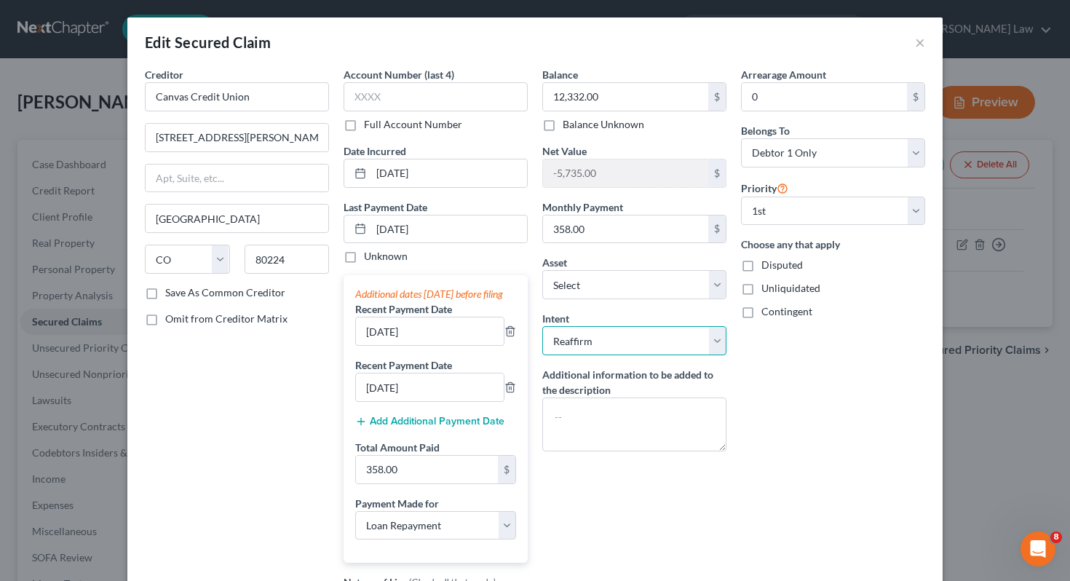
click at [718, 344] on select "Select Surrender Redeem Reaffirm Avoid Other" at bounding box center [634, 340] width 184 height 29
select select "0"
click at [542, 326] on select "Select Surrender Redeem Reaffirm Avoid Other" at bounding box center [634, 340] width 184 height 29
click at [825, 402] on div "Arrearage Amount 0 $ Belongs To * Select Debtor 1 Only Debtor 2 Only Debtor 1 A…" at bounding box center [833, 386] width 199 height 639
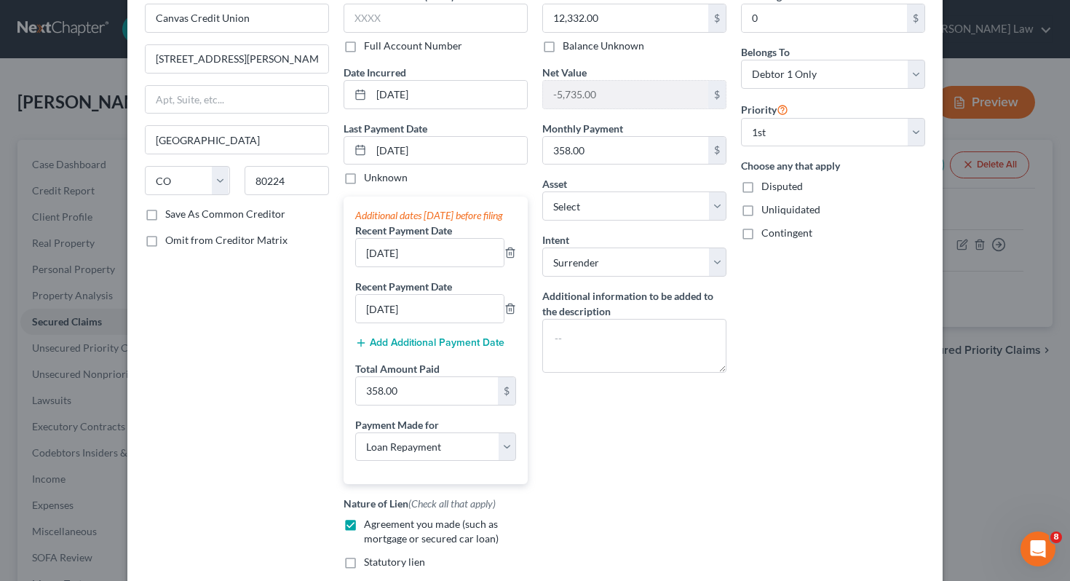
scroll to position [243, 0]
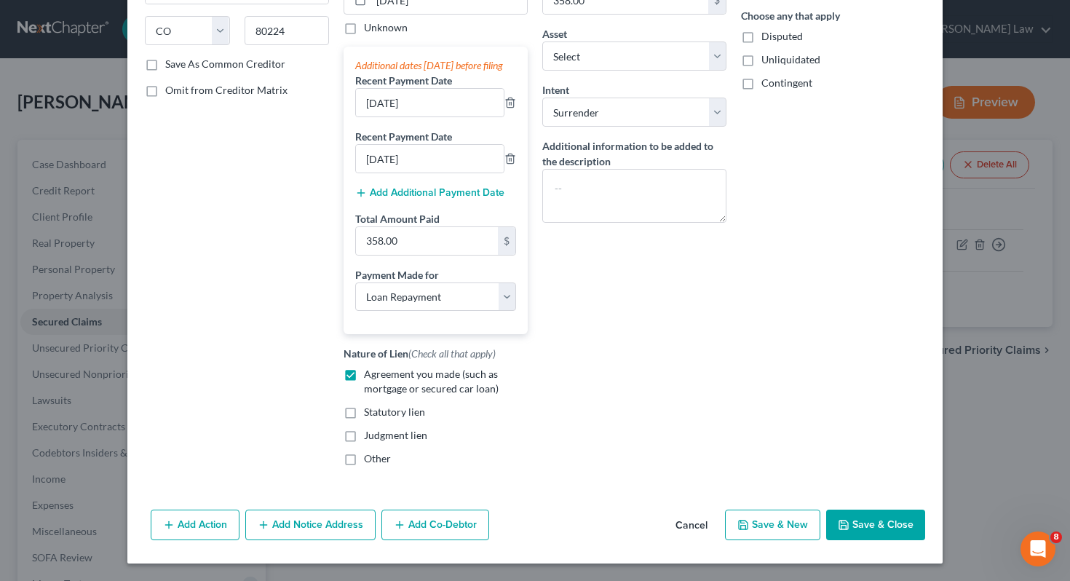
click at [870, 518] on button "Save & Close" at bounding box center [875, 524] width 99 height 31
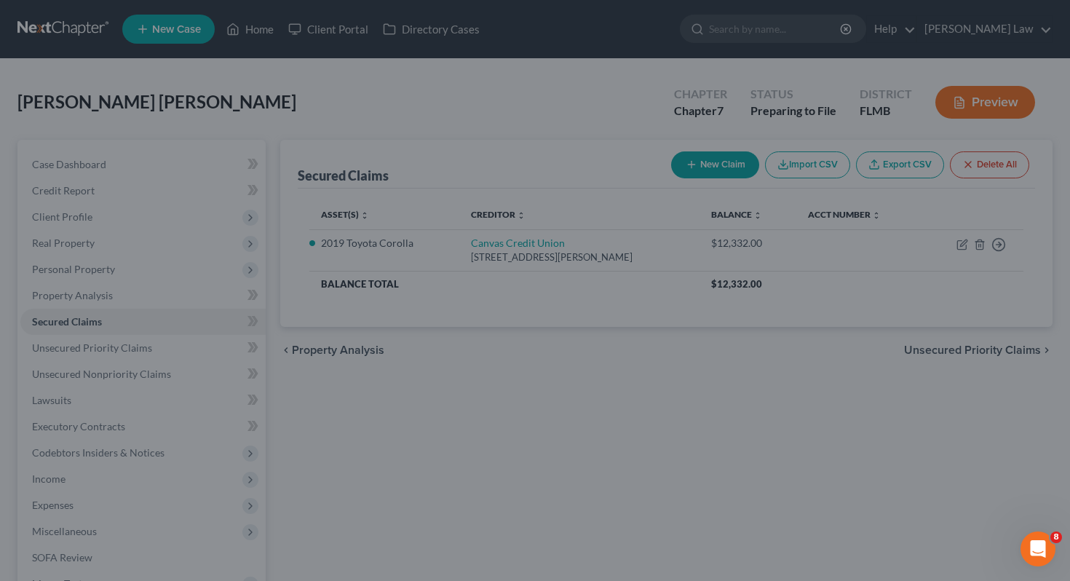
select select "2"
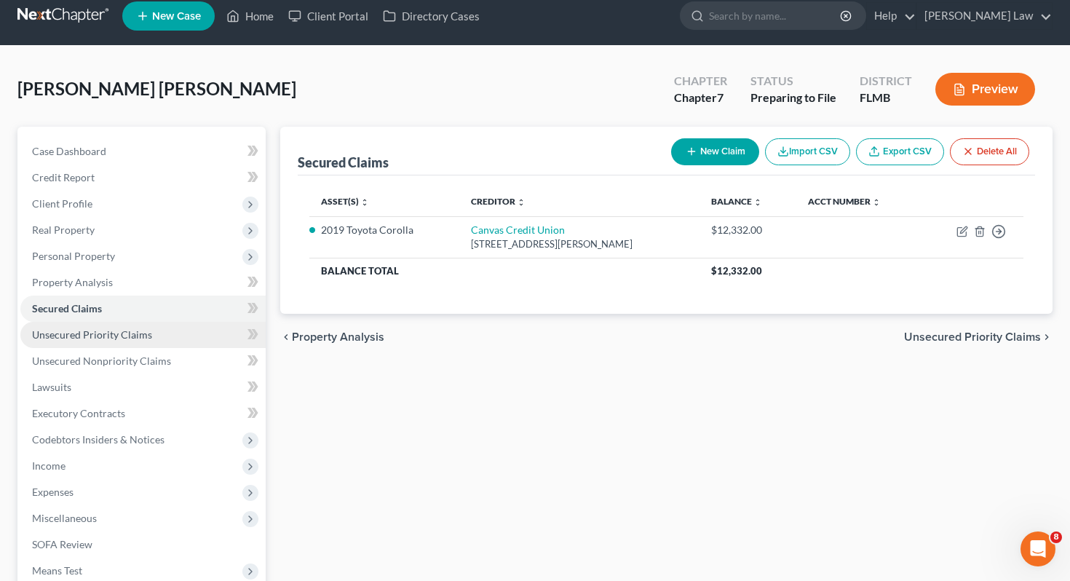
scroll to position [0, 0]
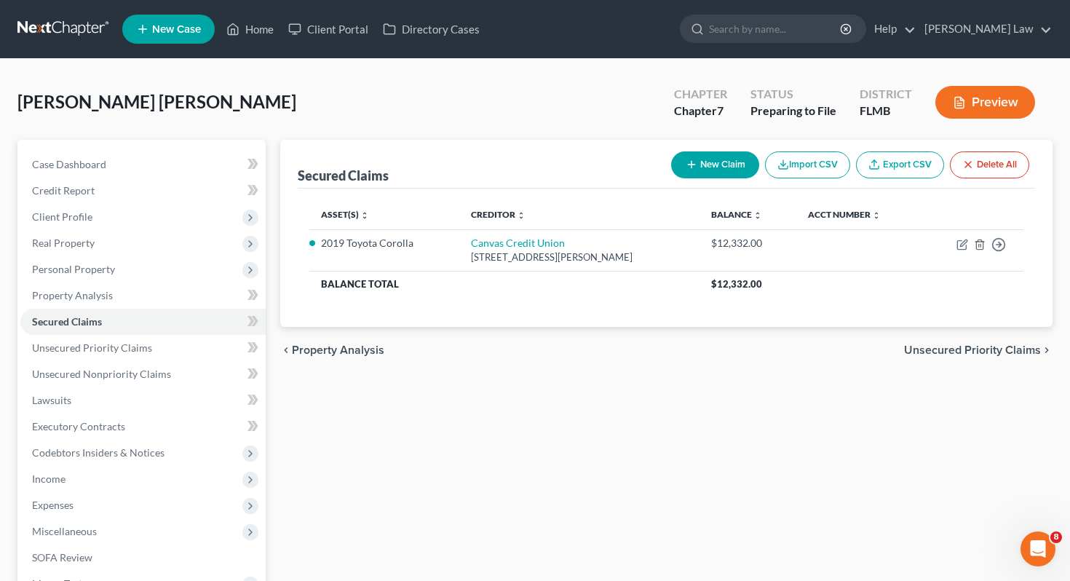
click at [478, 467] on div "Secured Claims New Claim Import CSV Export CSV Delete All Asset(s) expand_more …" at bounding box center [667, 429] width 788 height 579
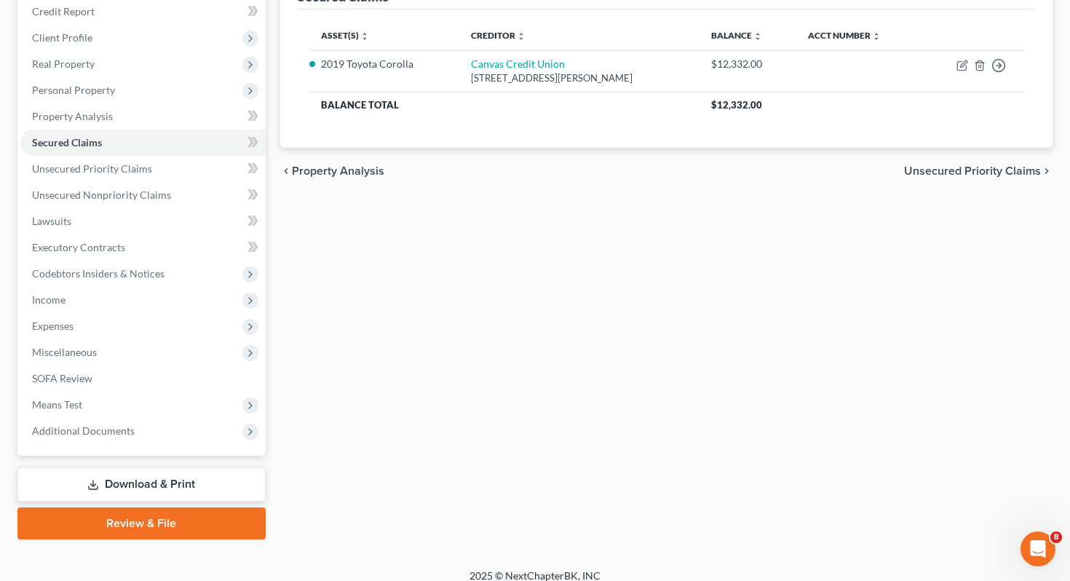
scroll to position [191, 0]
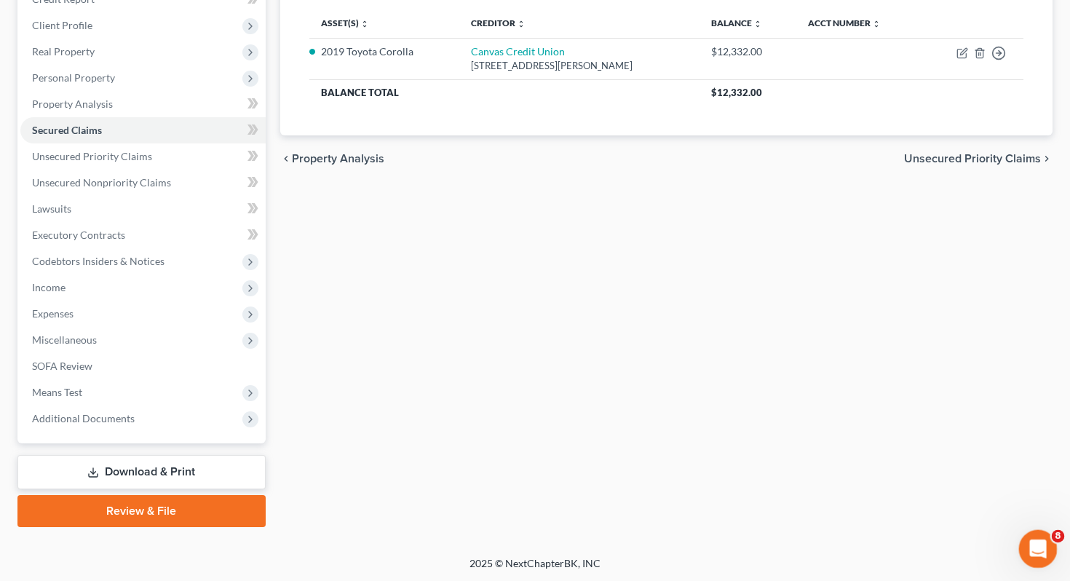
click at [1049, 546] on div "Open Intercom Messenger" at bounding box center [1036, 547] width 48 height 48
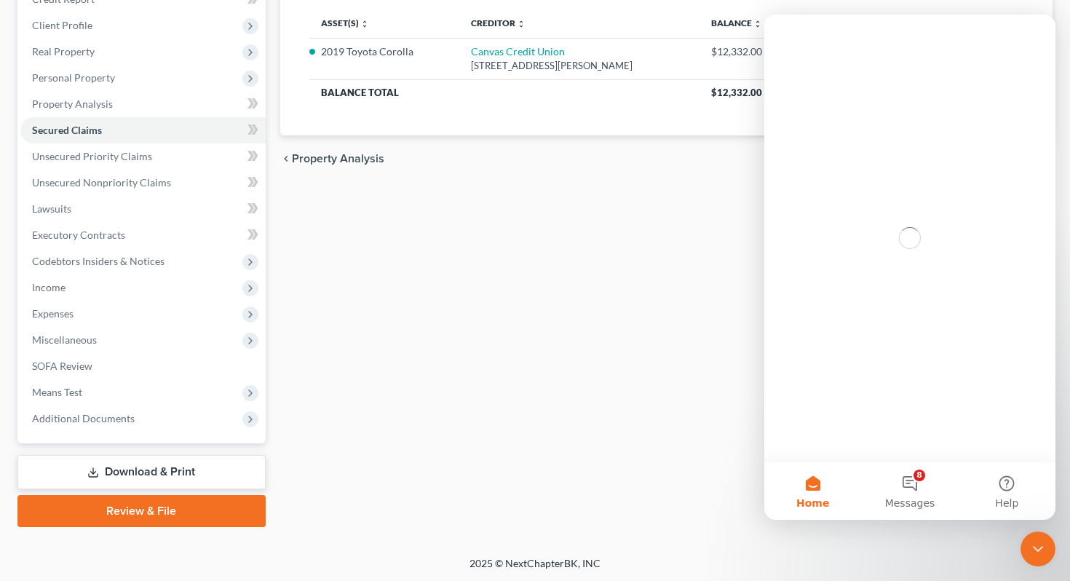
scroll to position [0, 0]
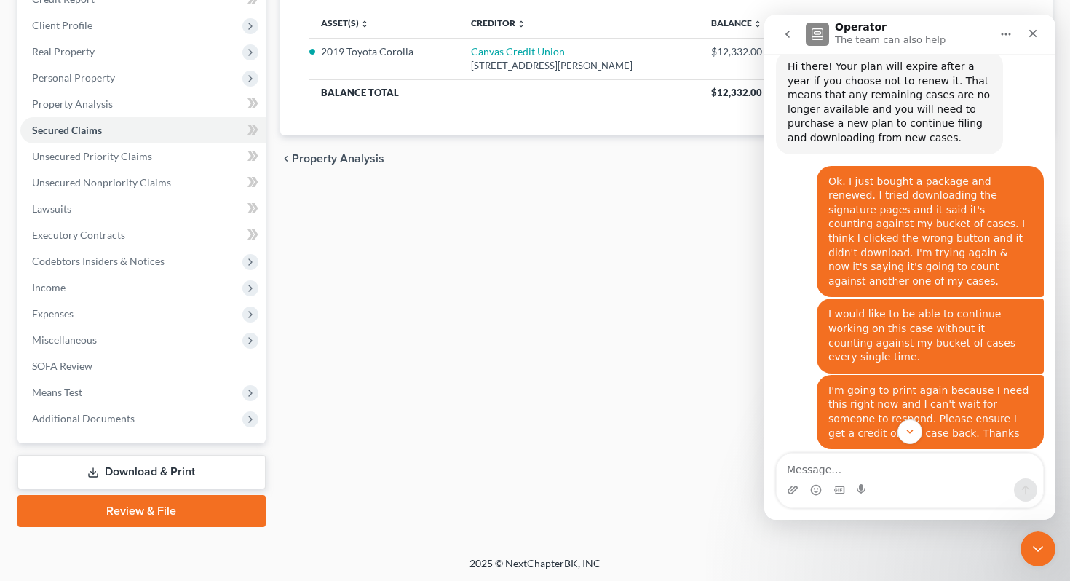
scroll to position [996, 0]
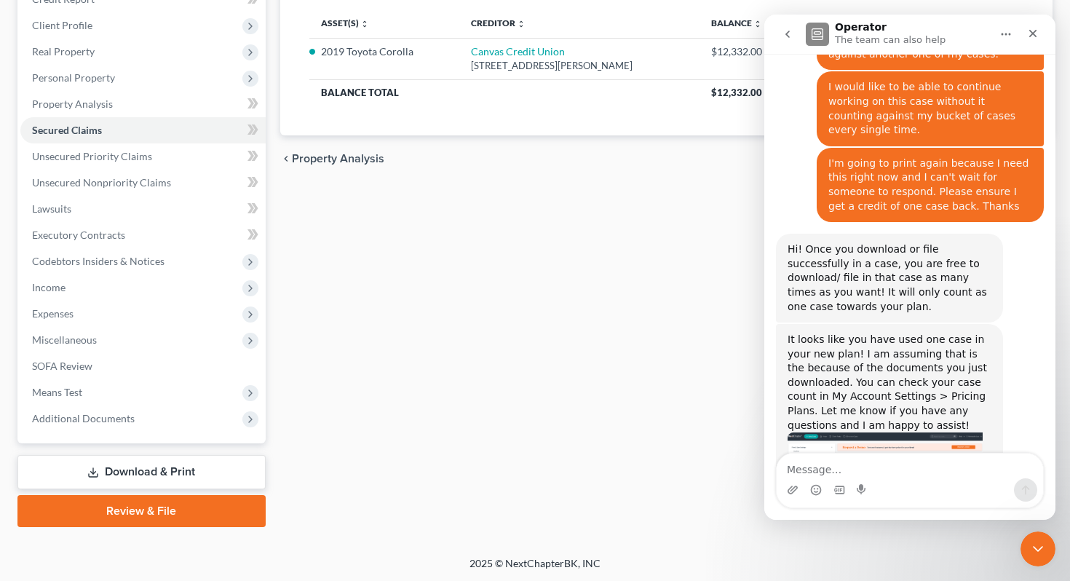
click at [802, 469] on textarea "Message…" at bounding box center [910, 465] width 266 height 25
click at [1028, 550] on icon "Close Intercom Messenger" at bounding box center [1035, 546] width 17 height 17
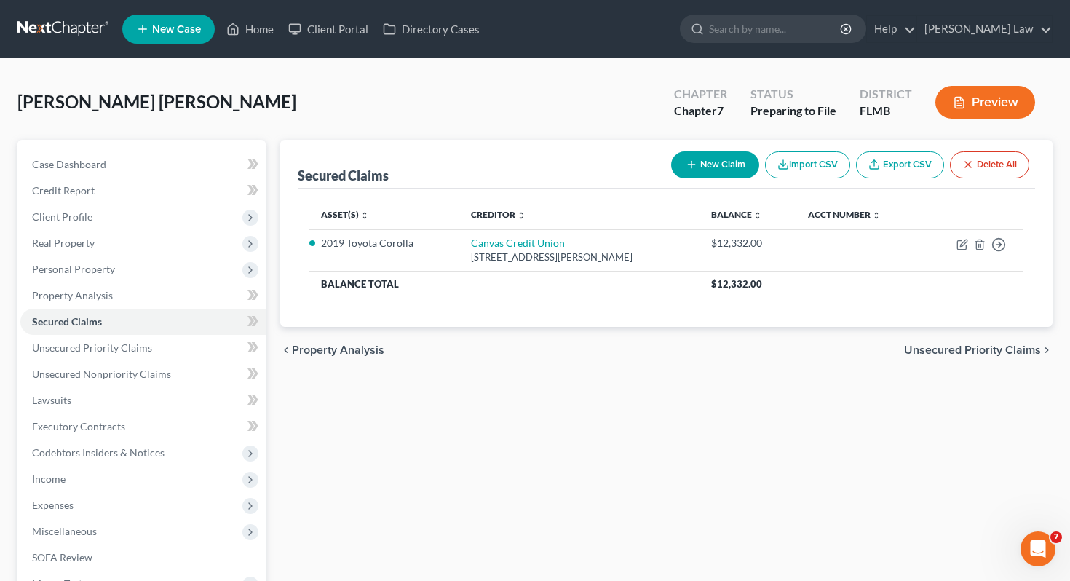
scroll to position [191, 0]
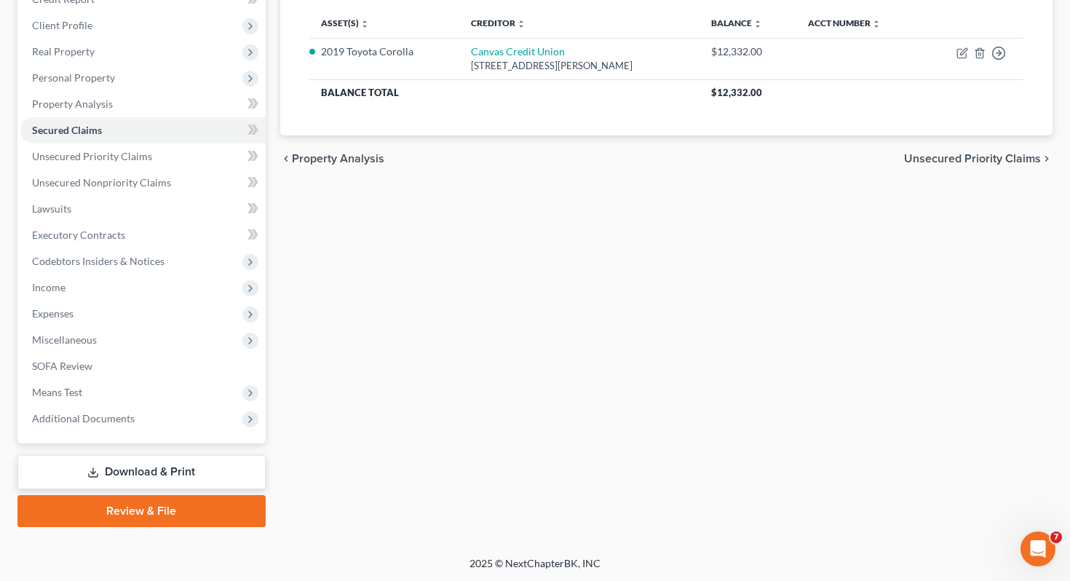
click at [111, 469] on link "Download & Print" at bounding box center [141, 472] width 248 height 34
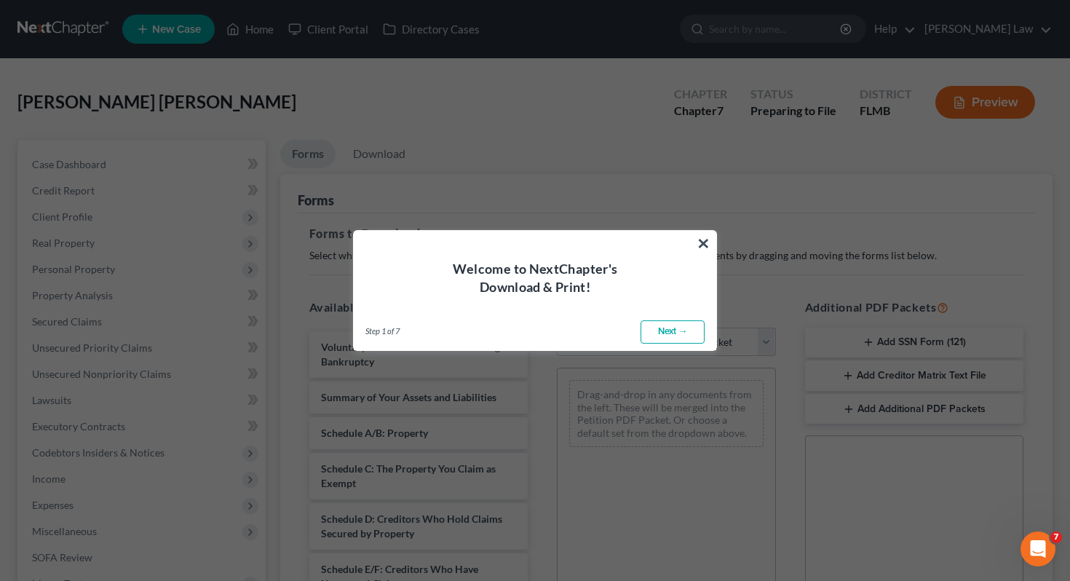
click at [655, 322] on link "Next →" at bounding box center [672, 331] width 64 height 23
select select "0"
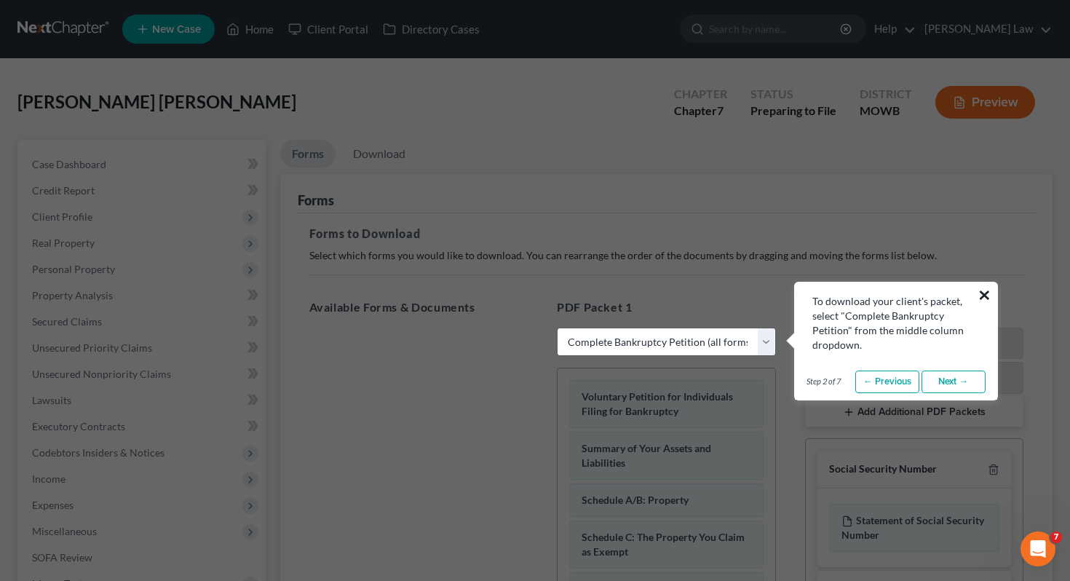
click at [982, 294] on button "×" at bounding box center [984, 294] width 14 height 23
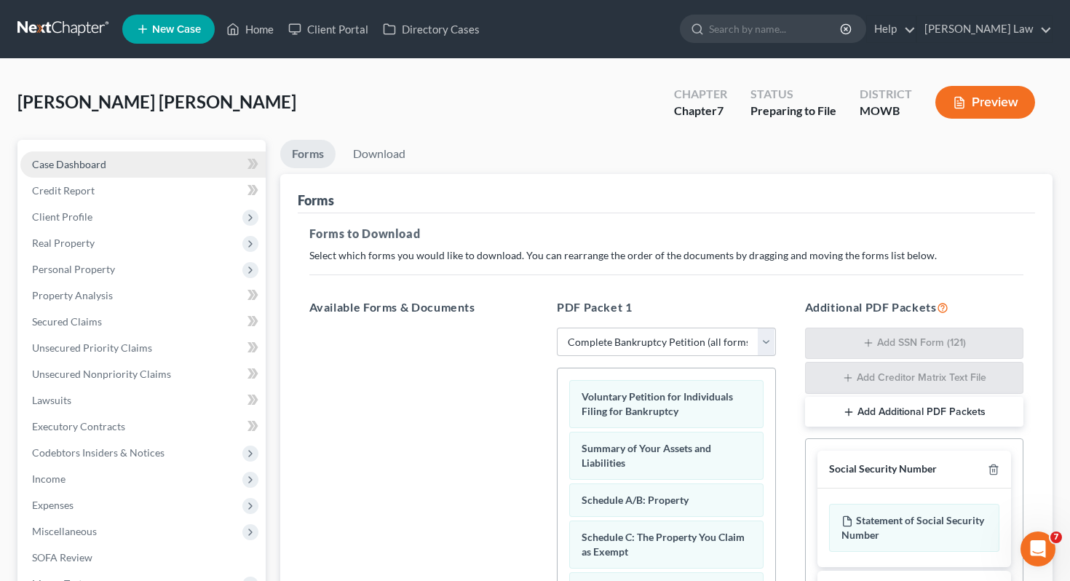
click at [73, 170] on link "Case Dashboard" at bounding box center [142, 164] width 245 height 26
select select "0"
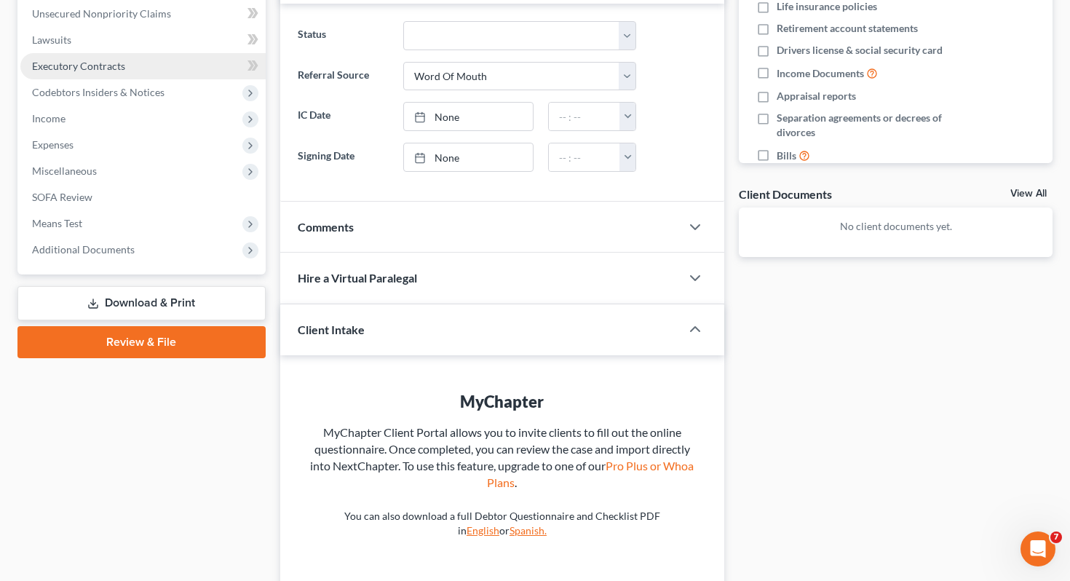
scroll to position [470, 0]
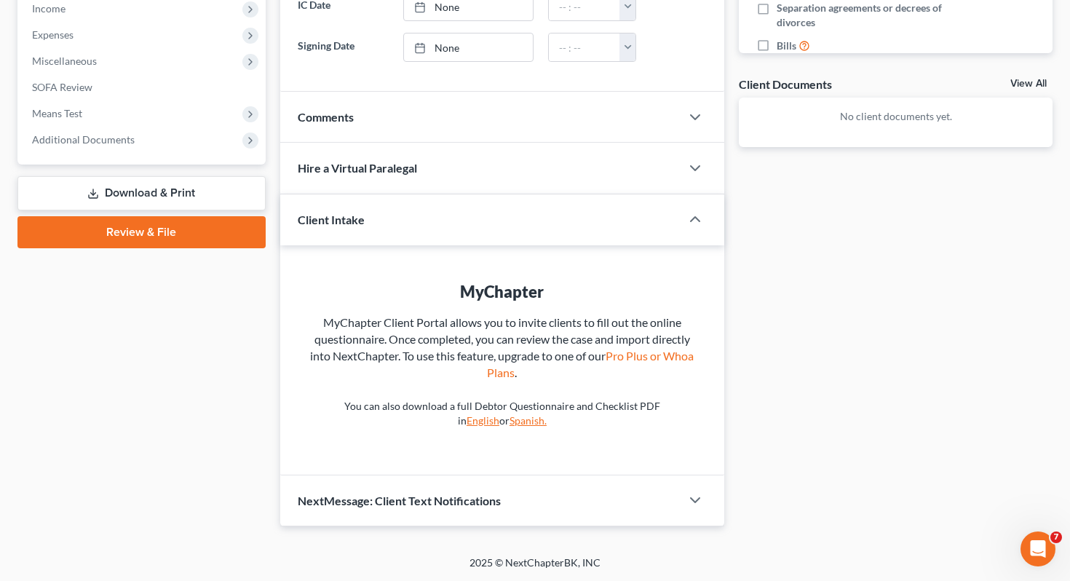
click at [205, 191] on link "Download & Print" at bounding box center [141, 193] width 248 height 34
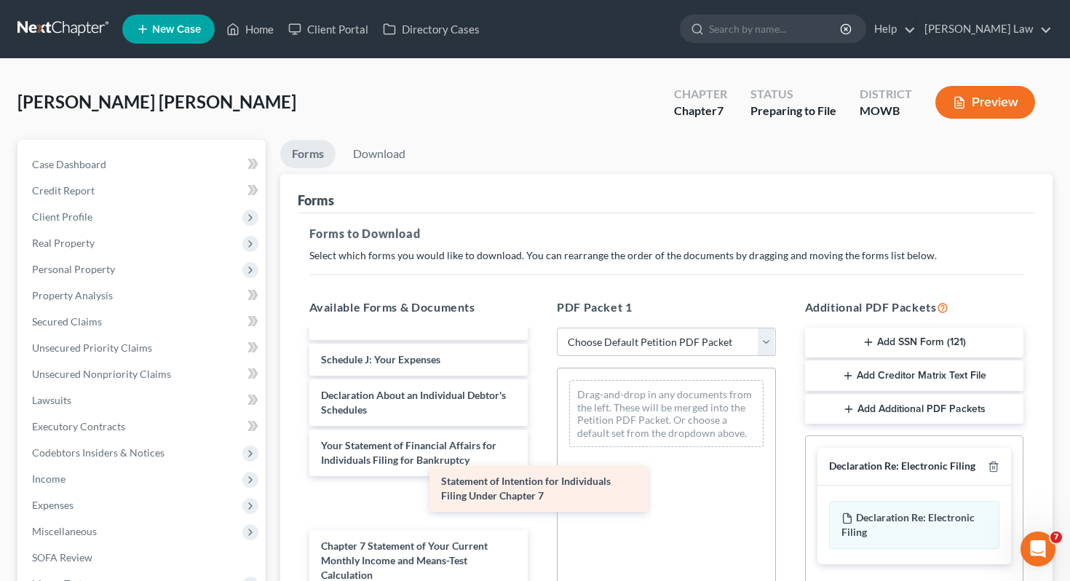
scroll to position [355, 0]
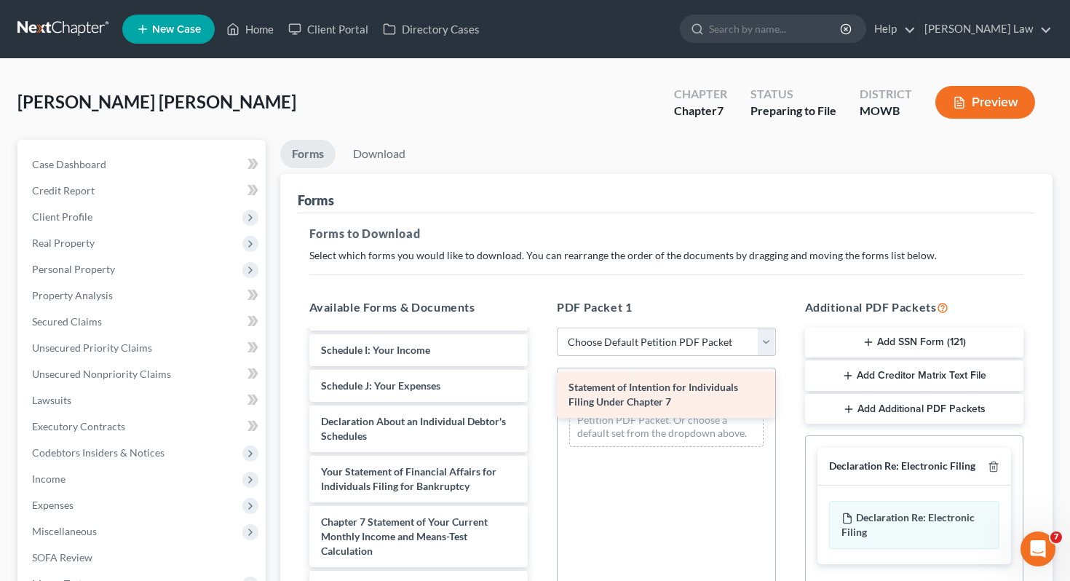
drag, startPoint x: 392, startPoint y: 504, endPoint x: 640, endPoint y: 397, distance: 269.9
click at [540, 397] on div "Statement of Intention for Individuals Filing Under Chapter 7 Voluntary Petitio…" at bounding box center [419, 350] width 242 height 748
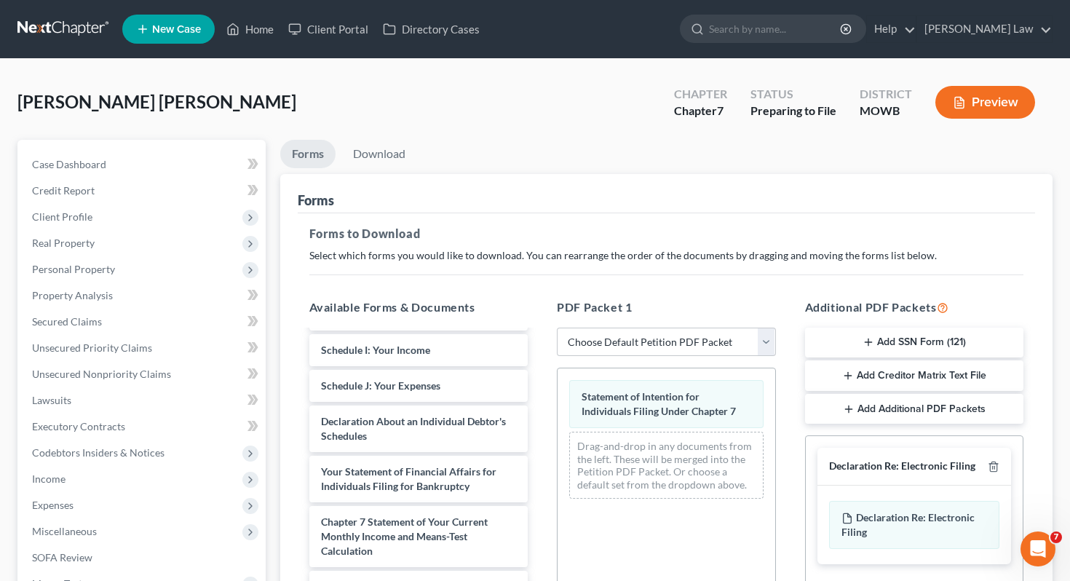
scroll to position [317, 0]
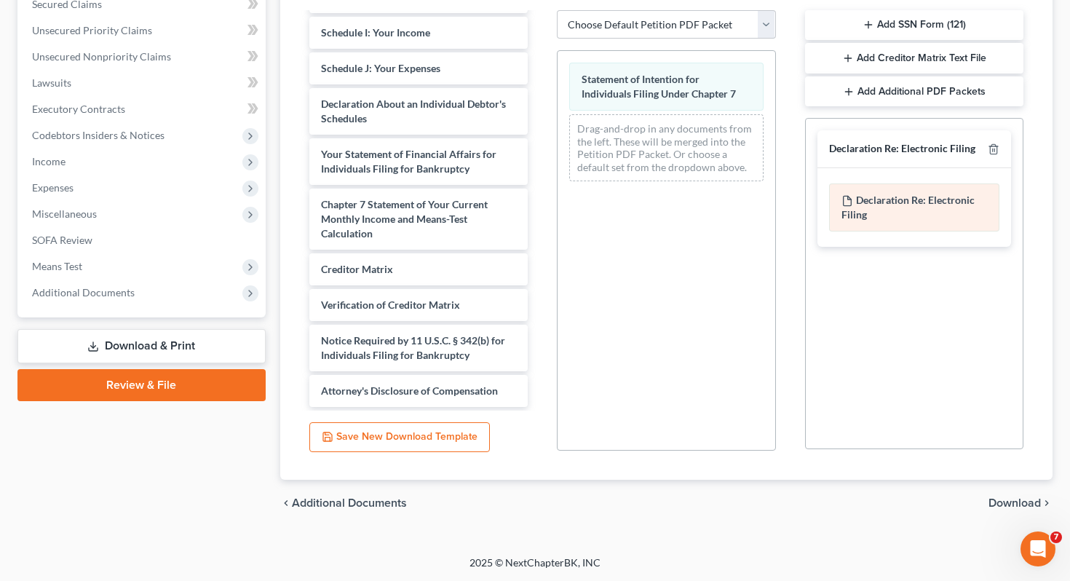
click at [905, 221] on div "Declaration Re: Electronic Filing of Petition, Lists, Schedules and Statements …" at bounding box center [914, 207] width 171 height 48
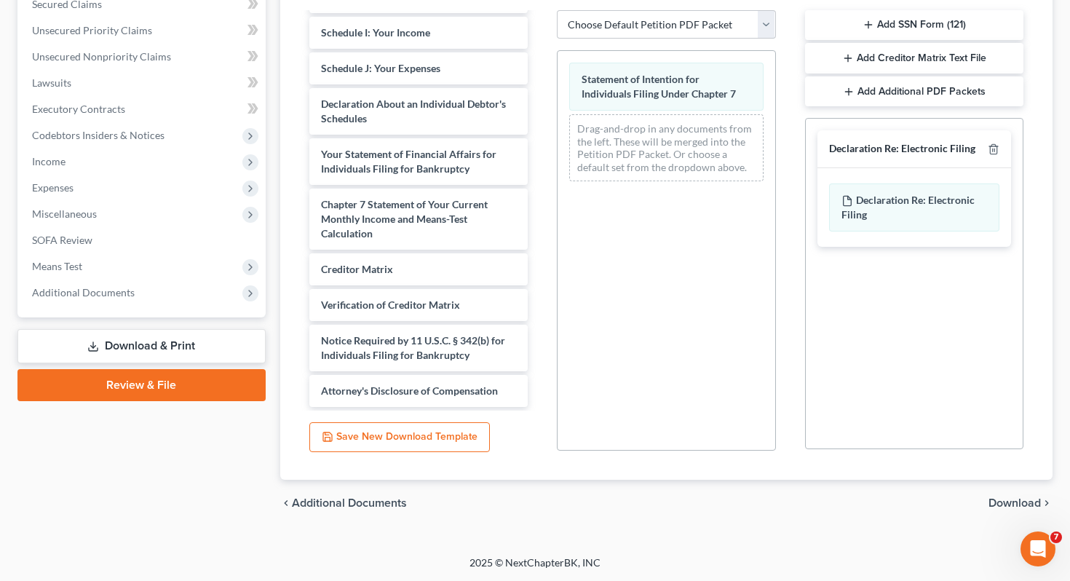
click at [1005, 502] on span "Download" at bounding box center [1014, 503] width 52 height 12
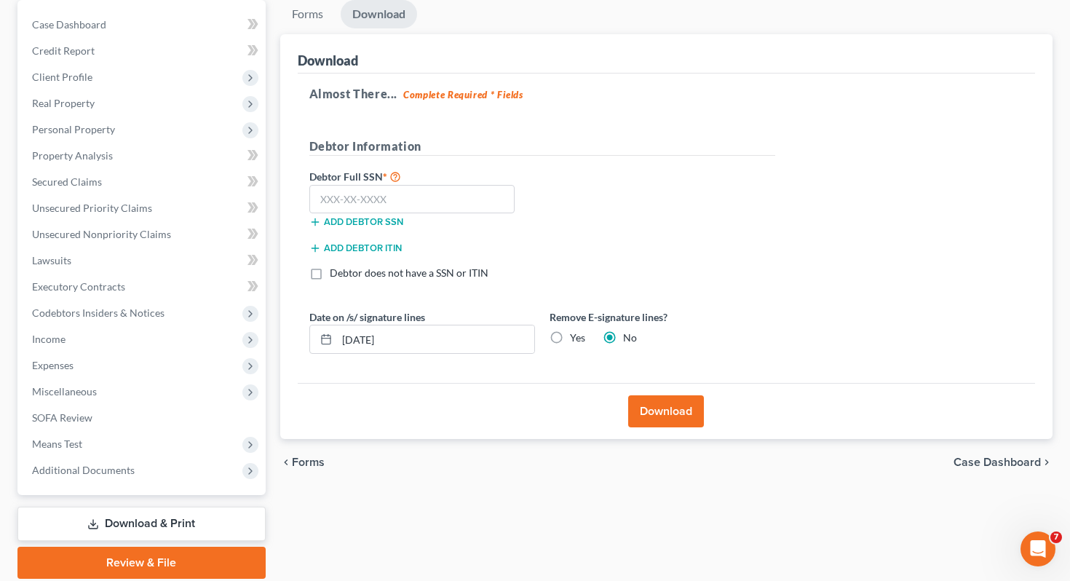
scroll to position [148, 0]
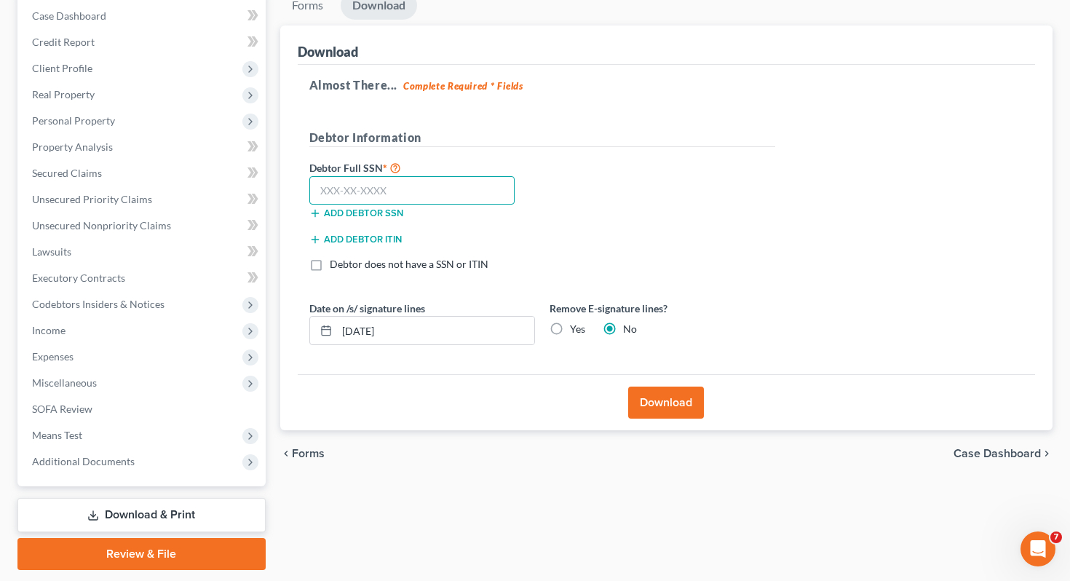
click at [438, 186] on input "text" at bounding box center [412, 190] width 206 height 29
type input "710-08-4613"
click at [570, 330] on label "Yes" at bounding box center [577, 329] width 15 height 15
click at [576, 330] on input "Yes" at bounding box center [580, 326] width 9 height 9
radio input "true"
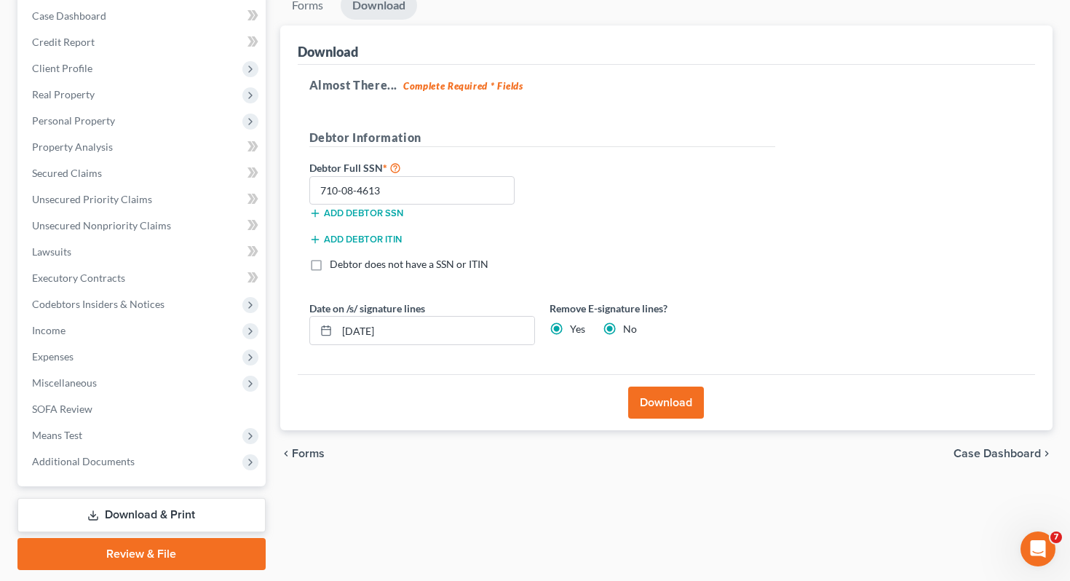
radio input "false"
click at [664, 405] on button "Download" at bounding box center [666, 402] width 76 height 32
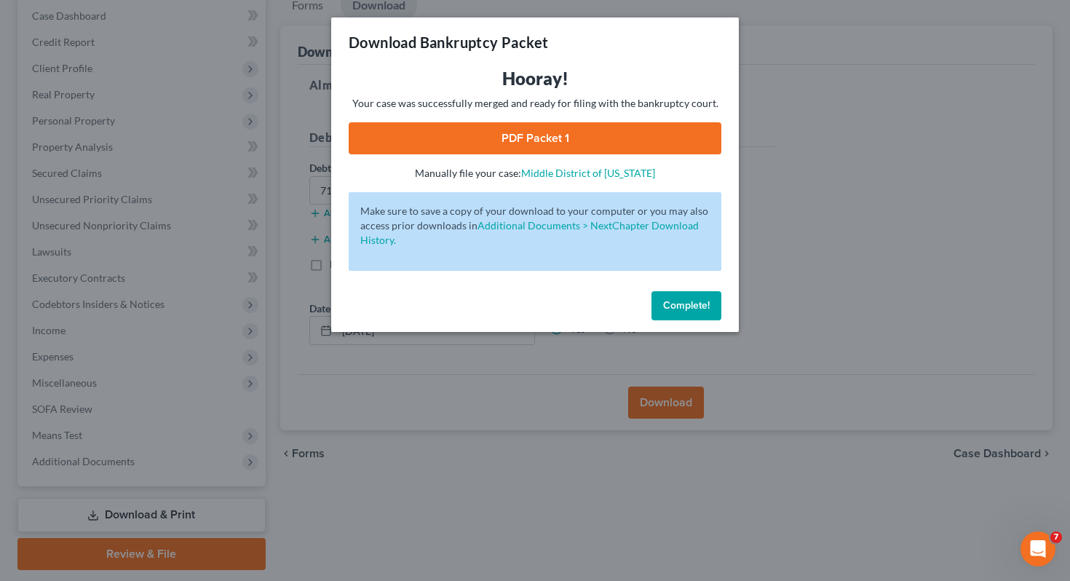
click at [500, 130] on link "PDF Packet 1" at bounding box center [535, 138] width 373 height 32
click at [683, 303] on span "Complete!" at bounding box center [686, 305] width 47 height 12
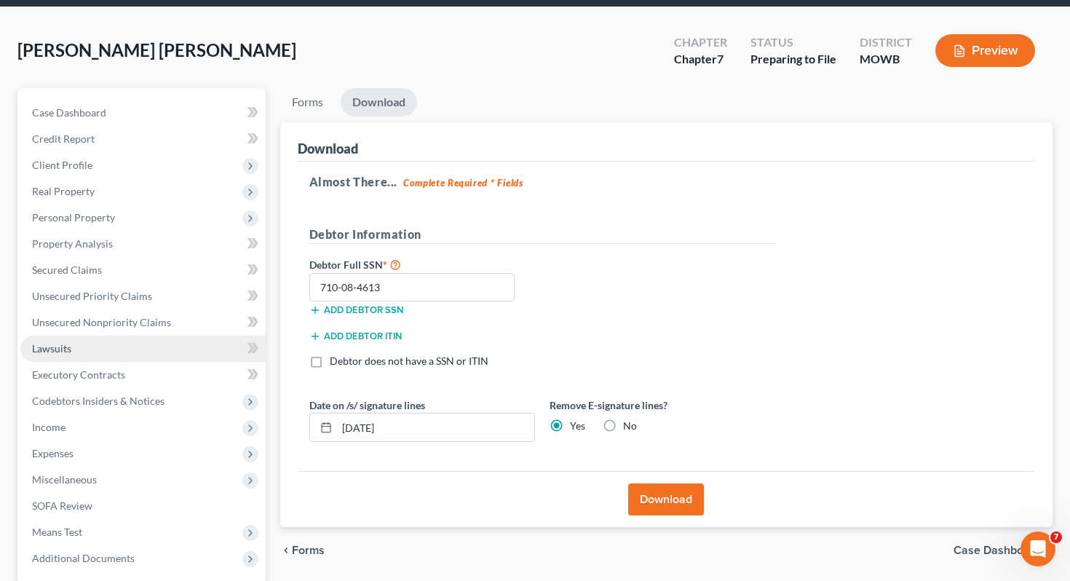
scroll to position [0, 0]
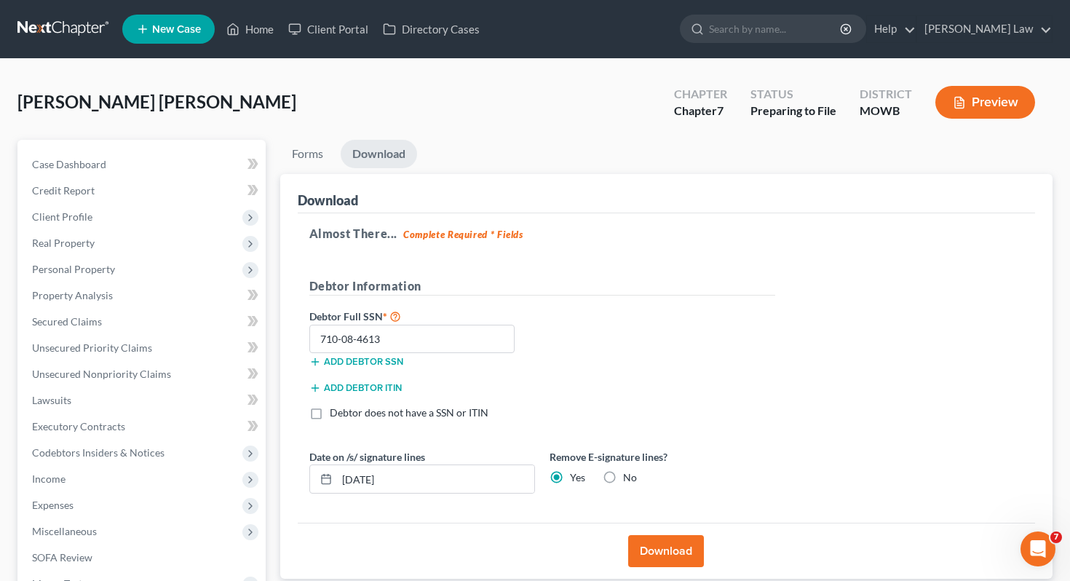
click at [951, 98] on button "Preview" at bounding box center [985, 102] width 100 height 33
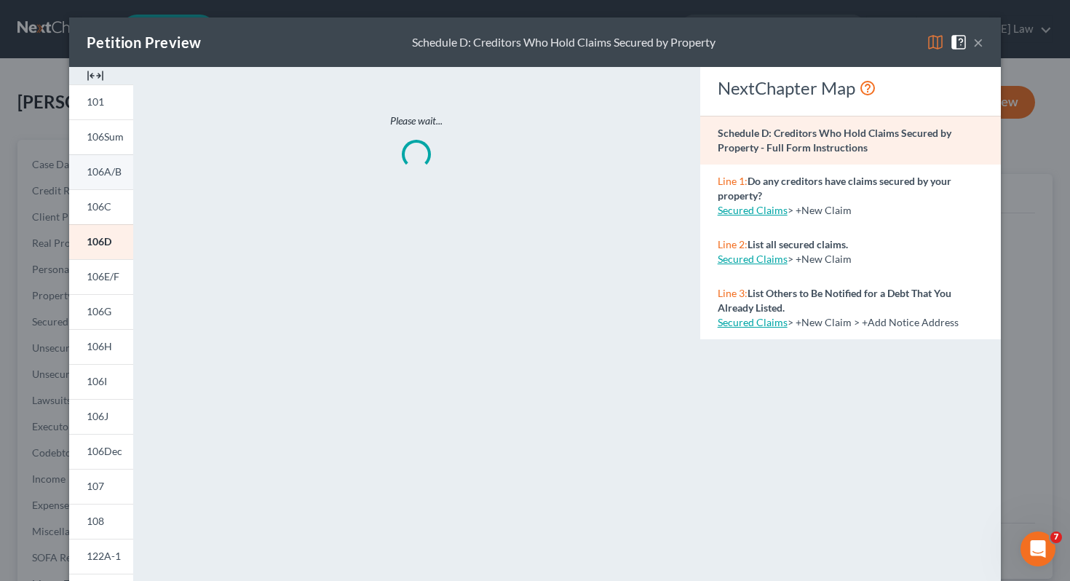
click at [106, 178] on link "106A/B" at bounding box center [101, 171] width 64 height 35
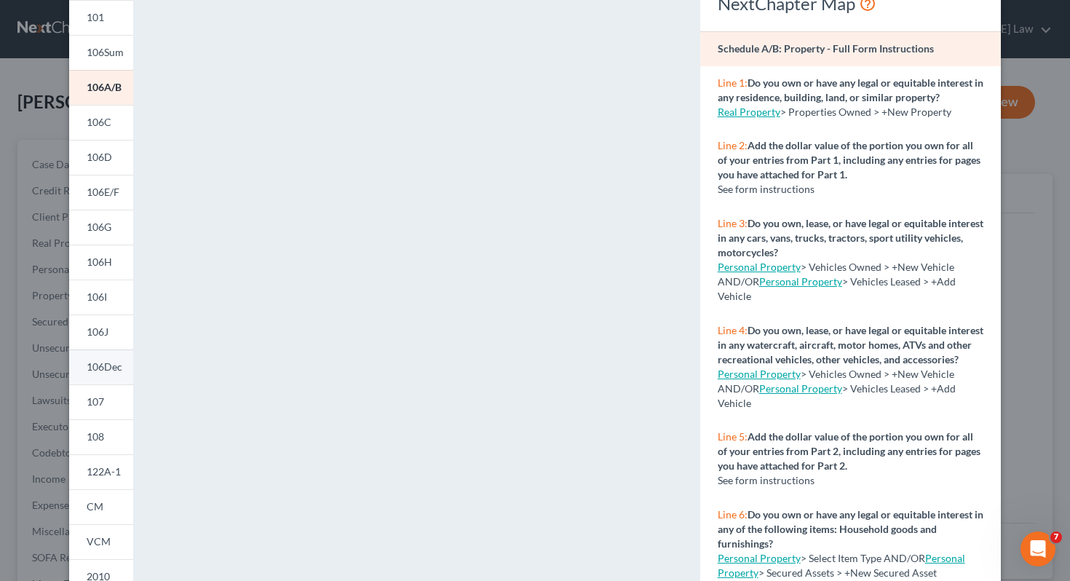
scroll to position [7, 0]
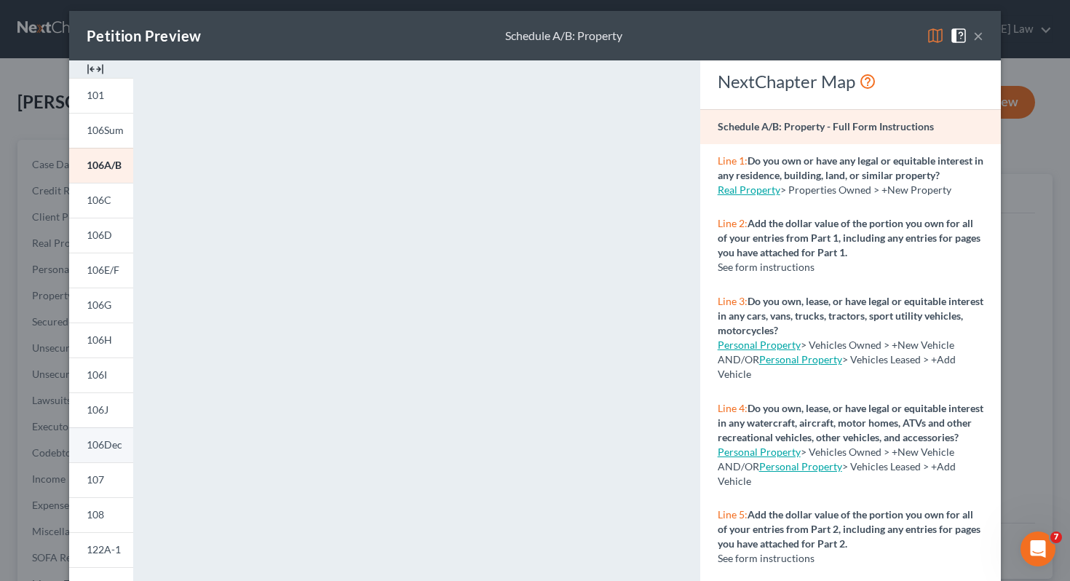
click at [118, 198] on link "106C" at bounding box center [101, 200] width 64 height 35
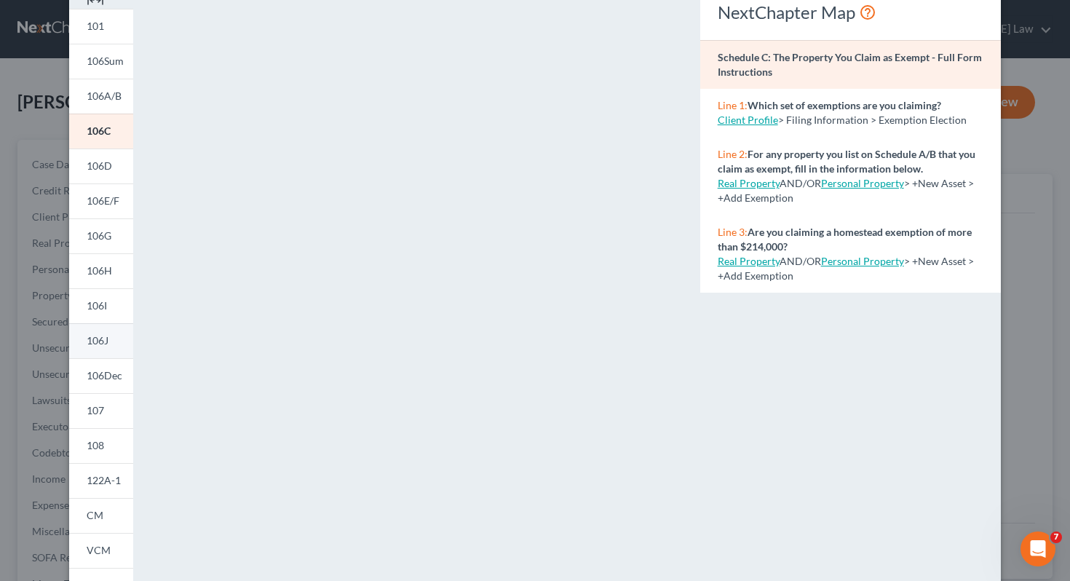
scroll to position [37, 0]
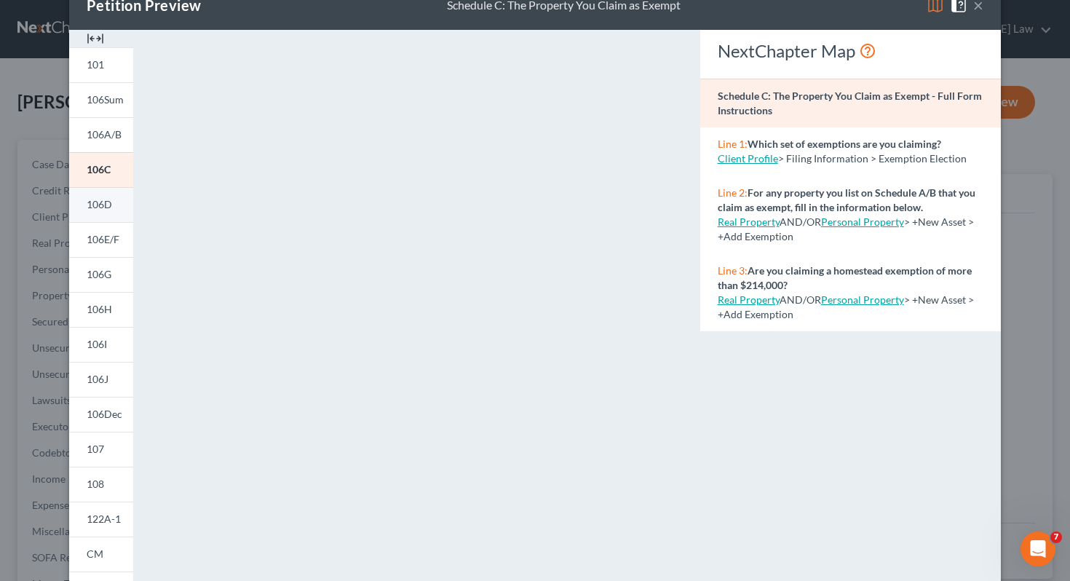
click at [108, 199] on span "106D" at bounding box center [99, 204] width 25 height 12
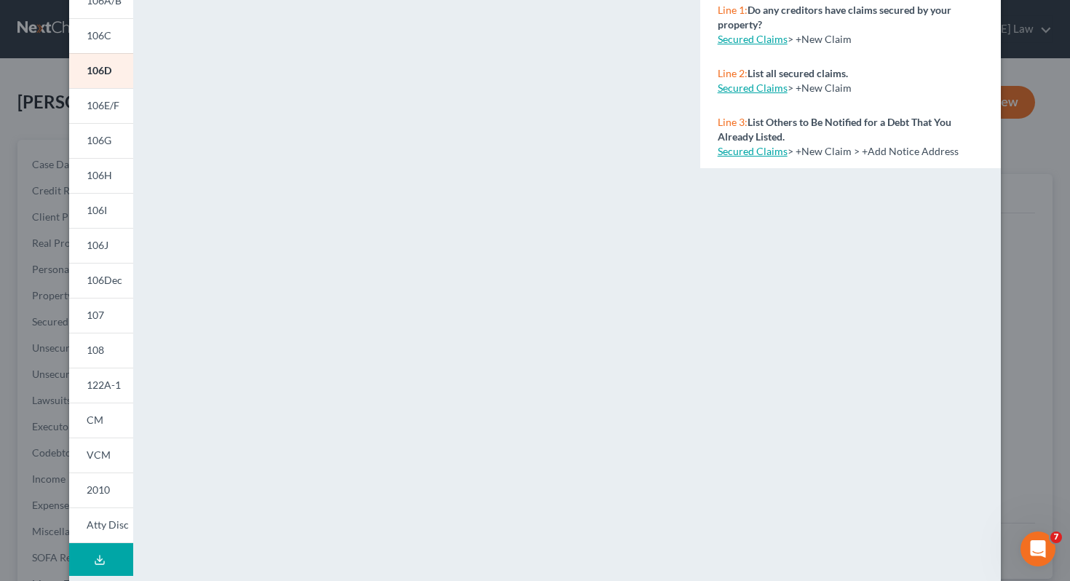
scroll to position [239, 0]
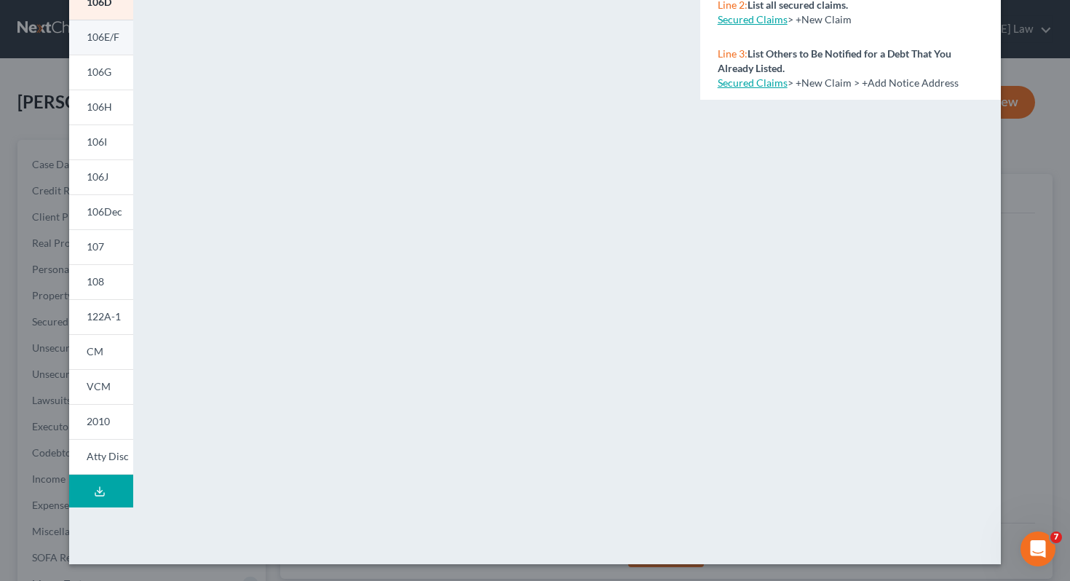
click at [98, 32] on span "106E/F" at bounding box center [103, 37] width 33 height 12
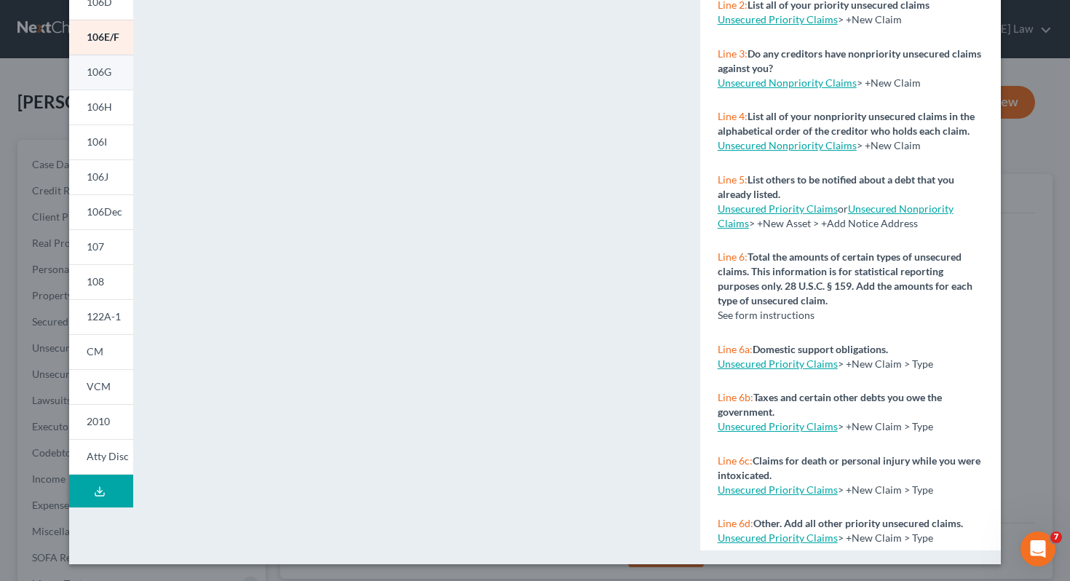
click at [108, 74] on span "106G" at bounding box center [99, 72] width 25 height 12
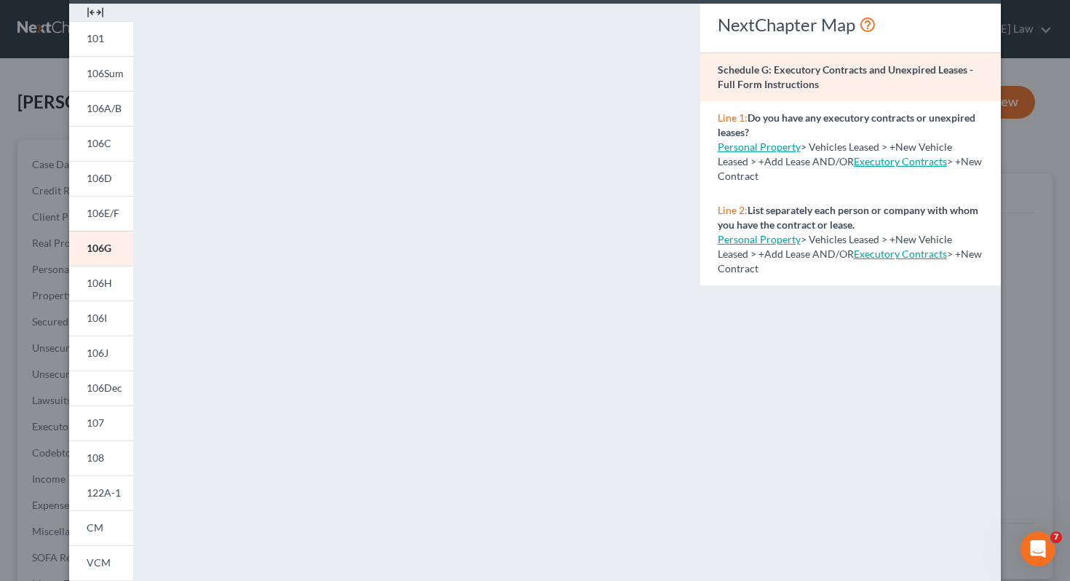
scroll to position [68, 0]
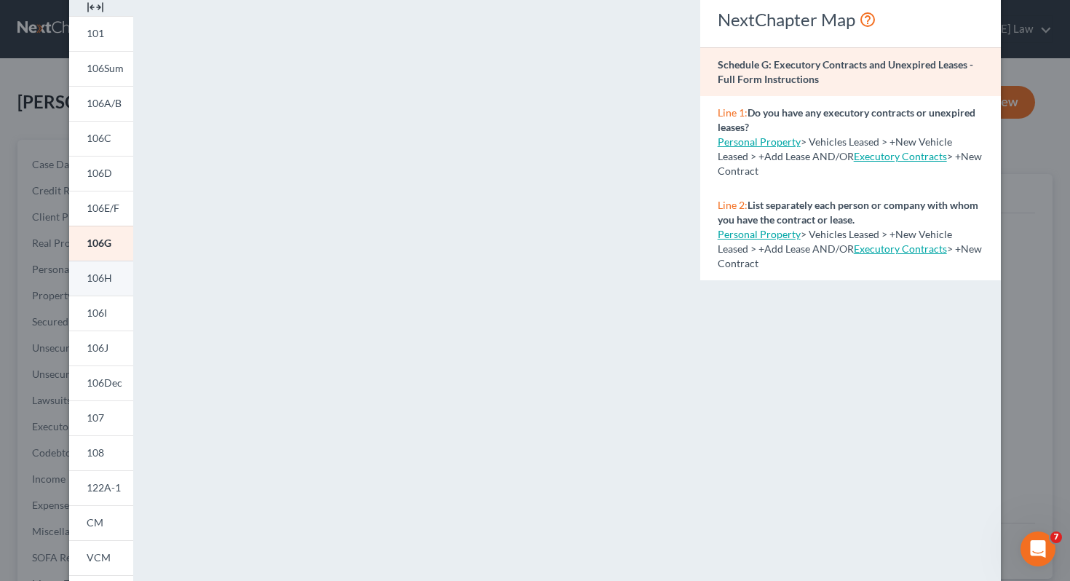
click at [108, 277] on span "106H" at bounding box center [99, 277] width 25 height 12
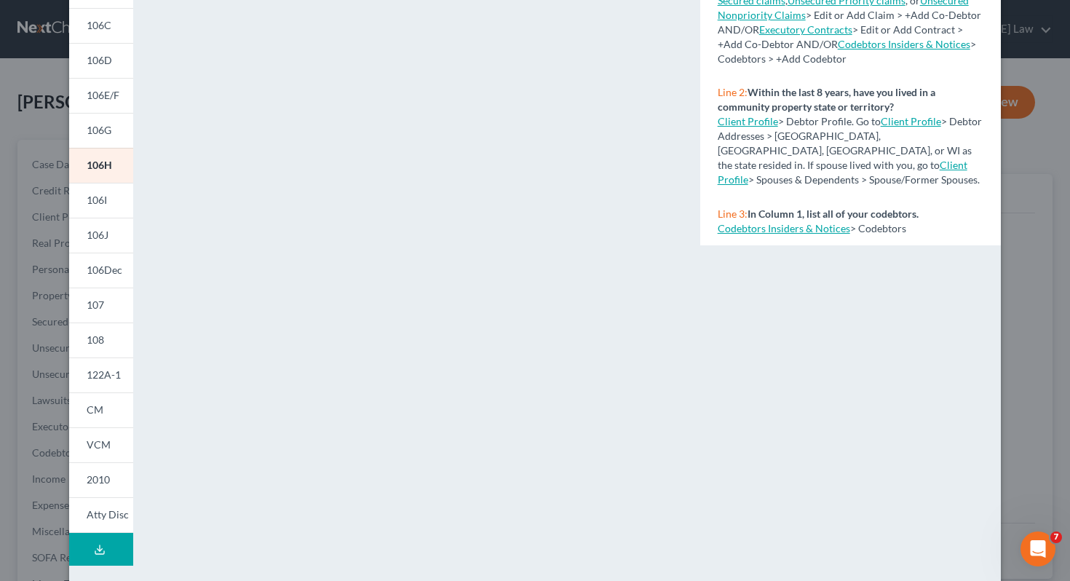
scroll to position [190, 0]
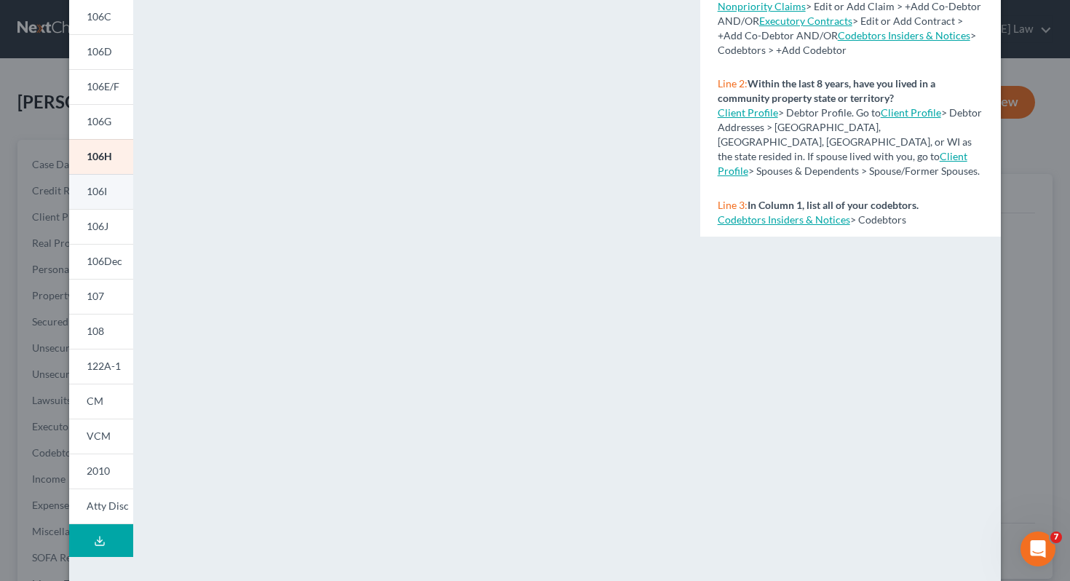
click at [102, 197] on span "106I" at bounding box center [97, 191] width 20 height 12
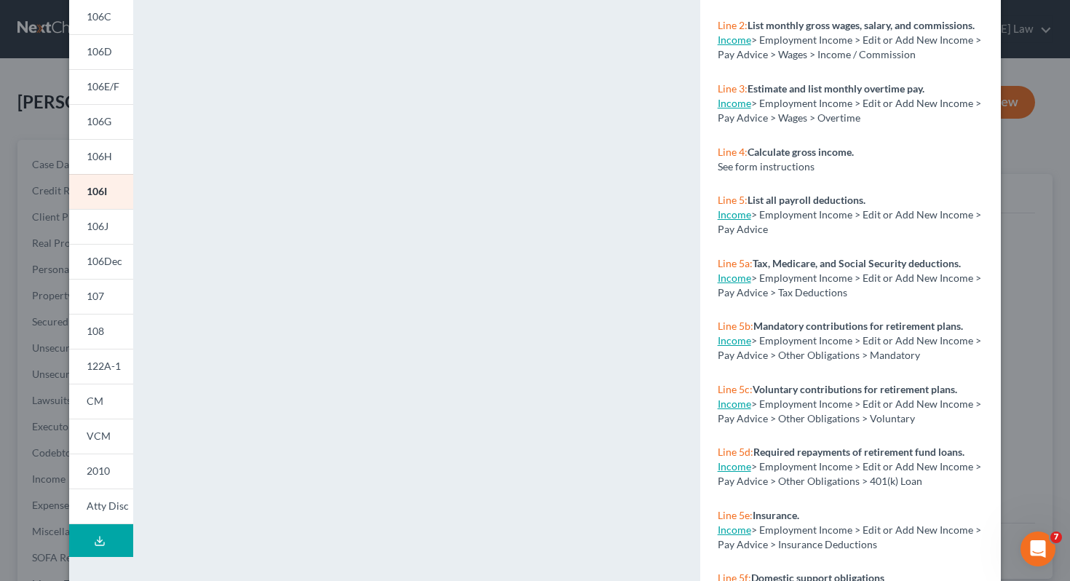
scroll to position [239, 0]
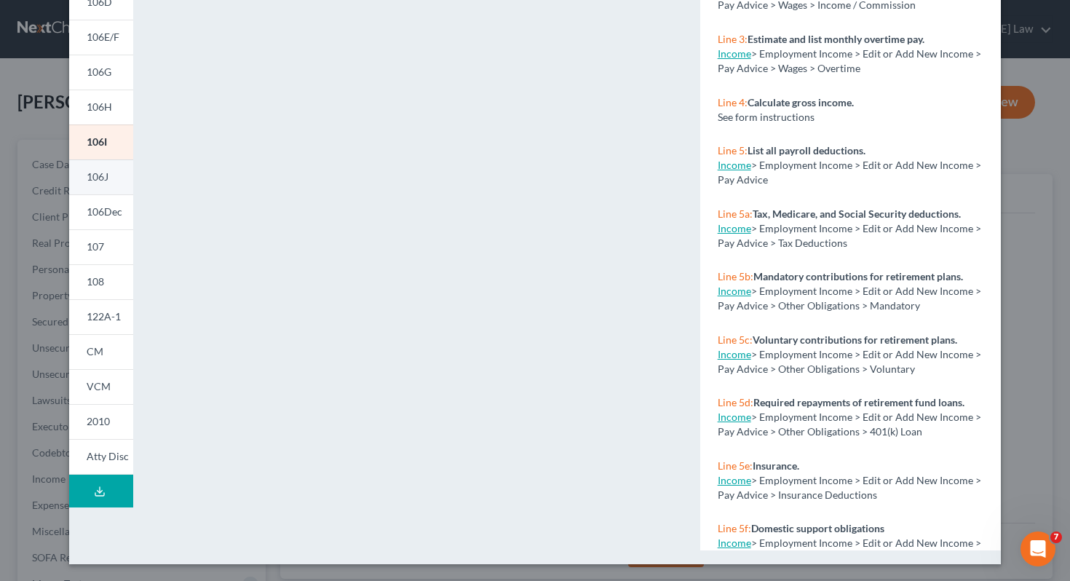
click at [116, 183] on link "106J" at bounding box center [101, 176] width 64 height 35
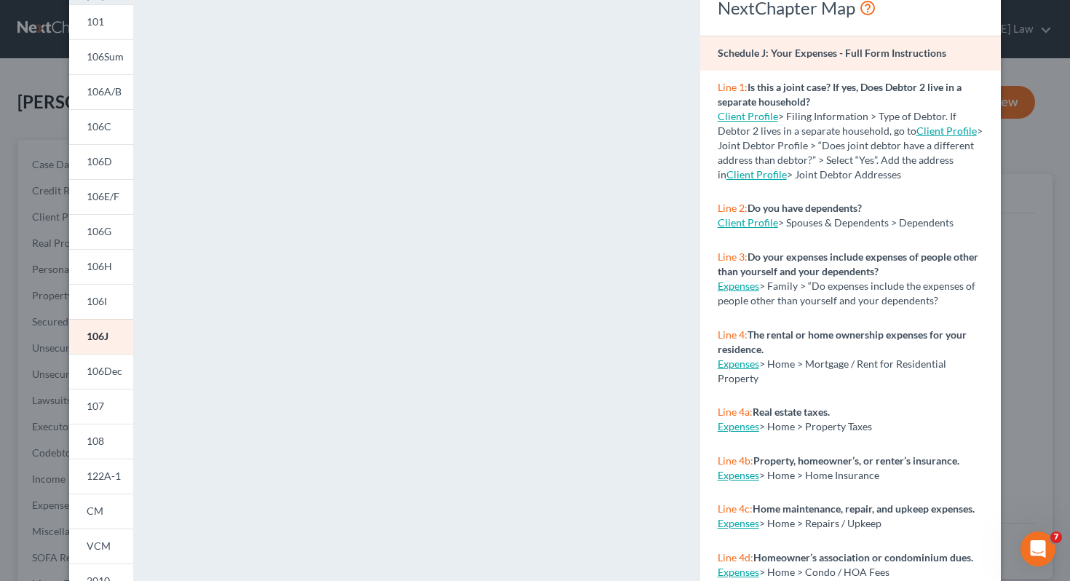
scroll to position [74, 0]
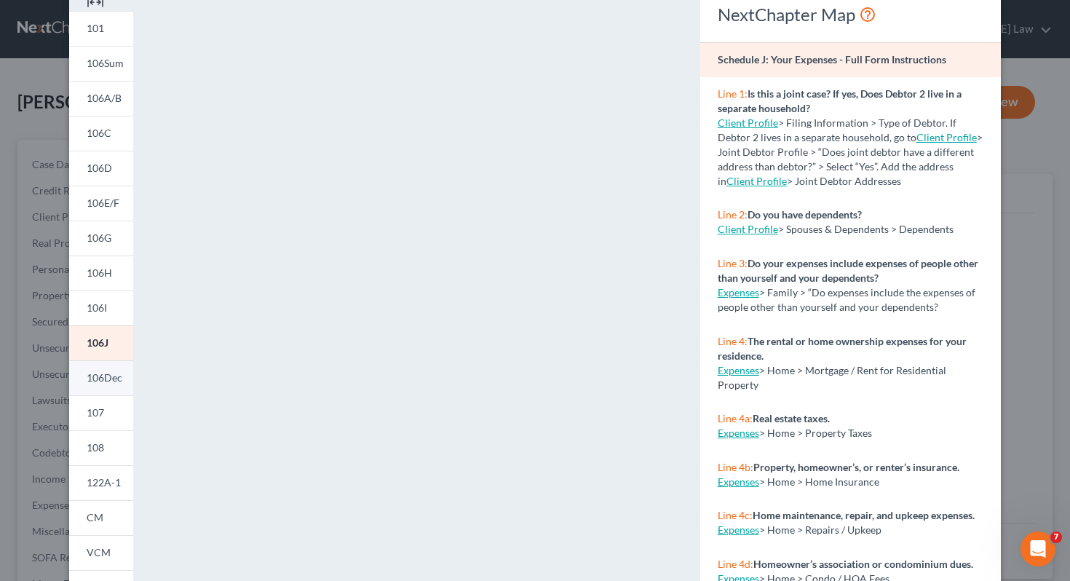
click at [98, 378] on span "106Dec" at bounding box center [105, 377] width 36 height 12
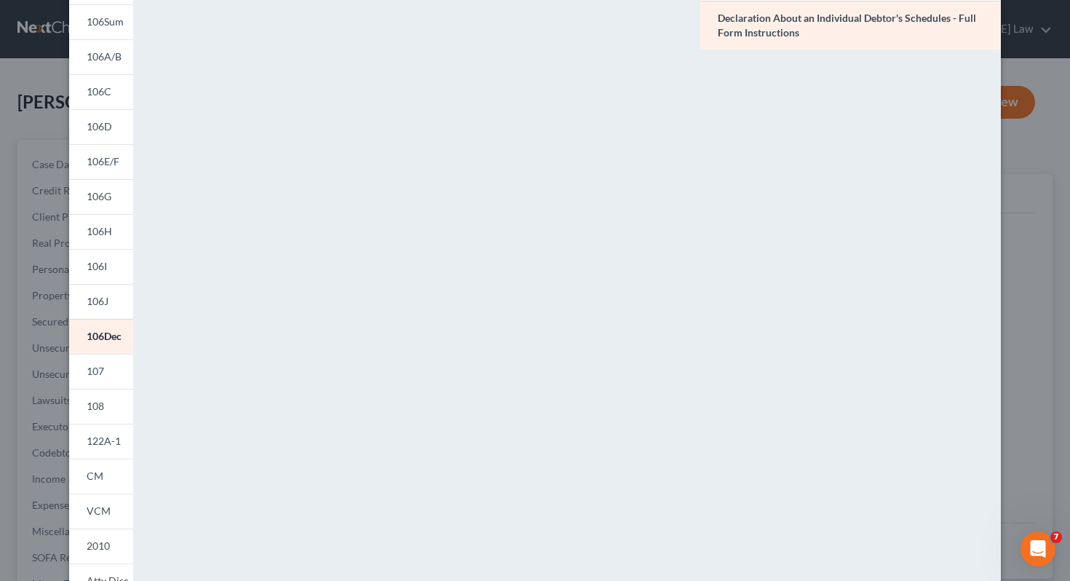
scroll to position [132, 0]
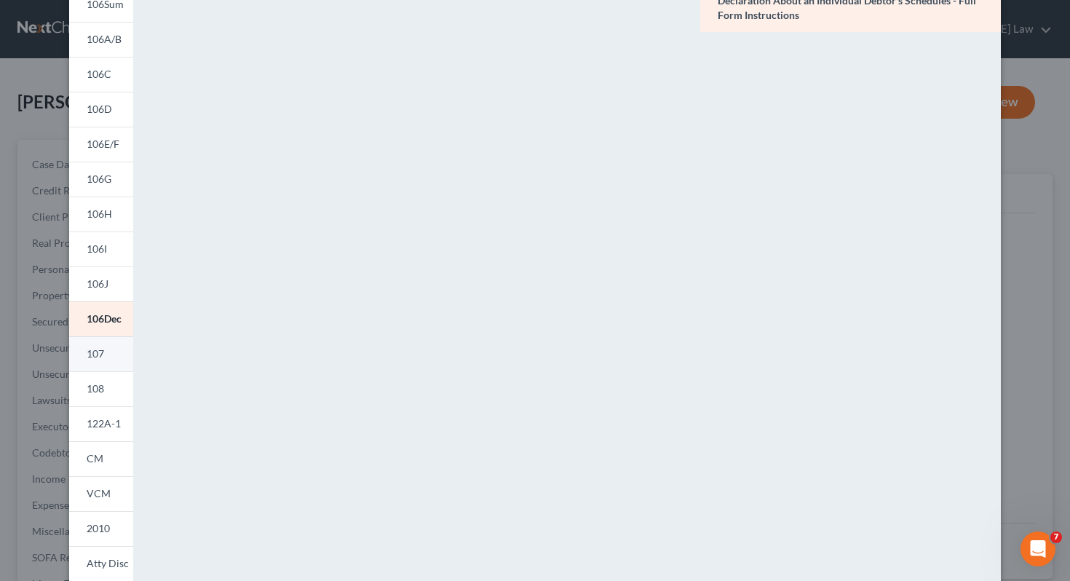
click at [104, 354] on span "107" at bounding box center [95, 353] width 17 height 12
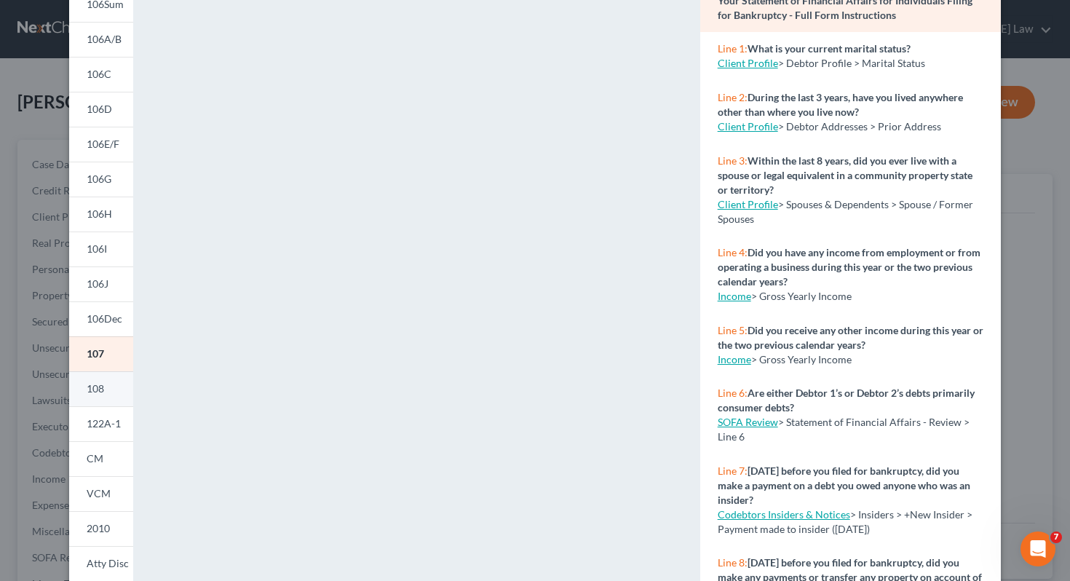
click at [105, 387] on link "108" at bounding box center [101, 388] width 64 height 35
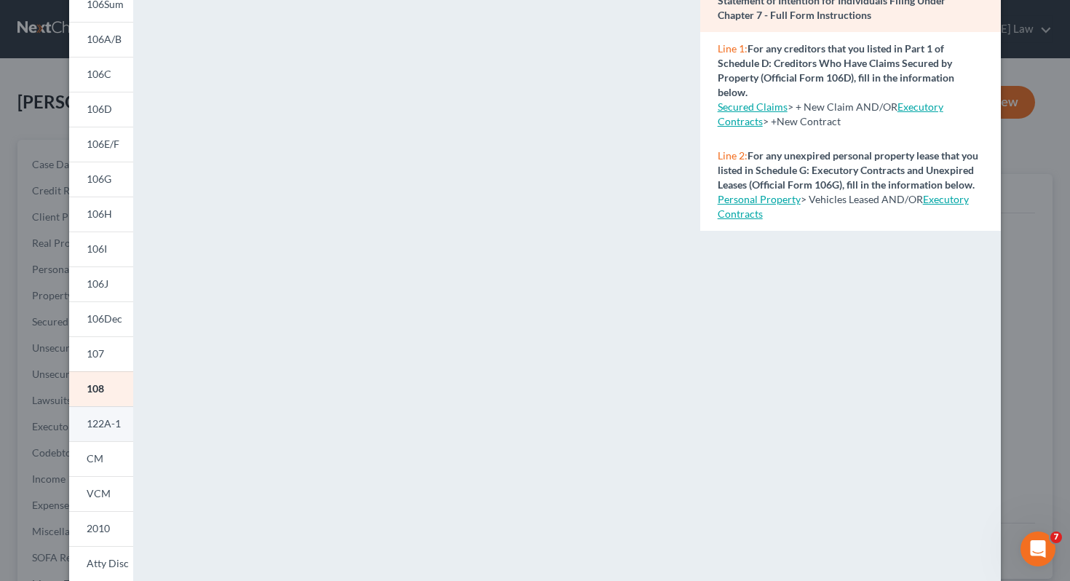
click at [108, 424] on span "122A-1" at bounding box center [104, 423] width 34 height 12
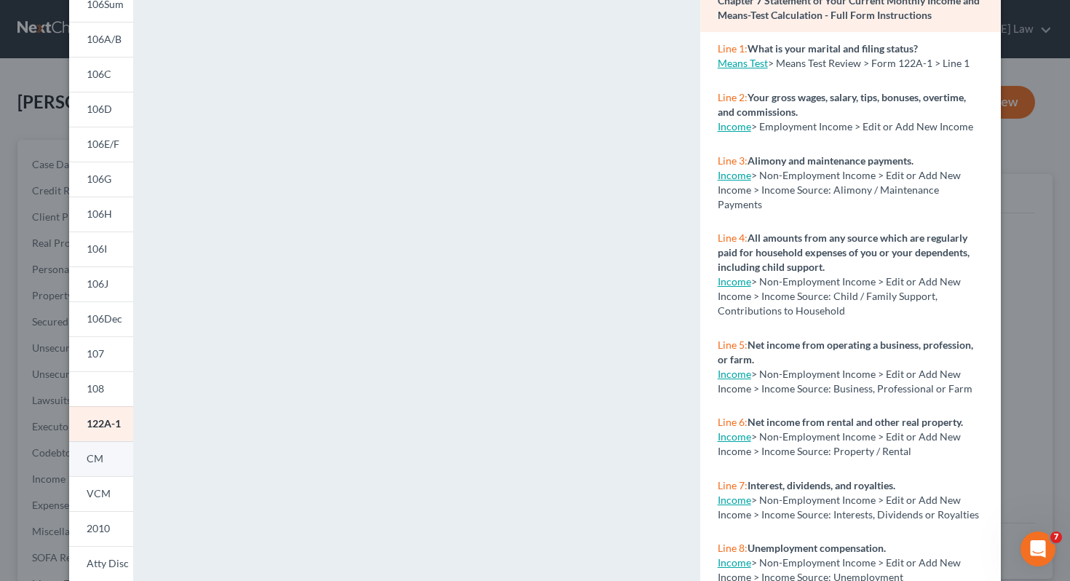
click at [108, 464] on link "CM" at bounding box center [101, 458] width 64 height 35
